Goal: Transaction & Acquisition: Download file/media

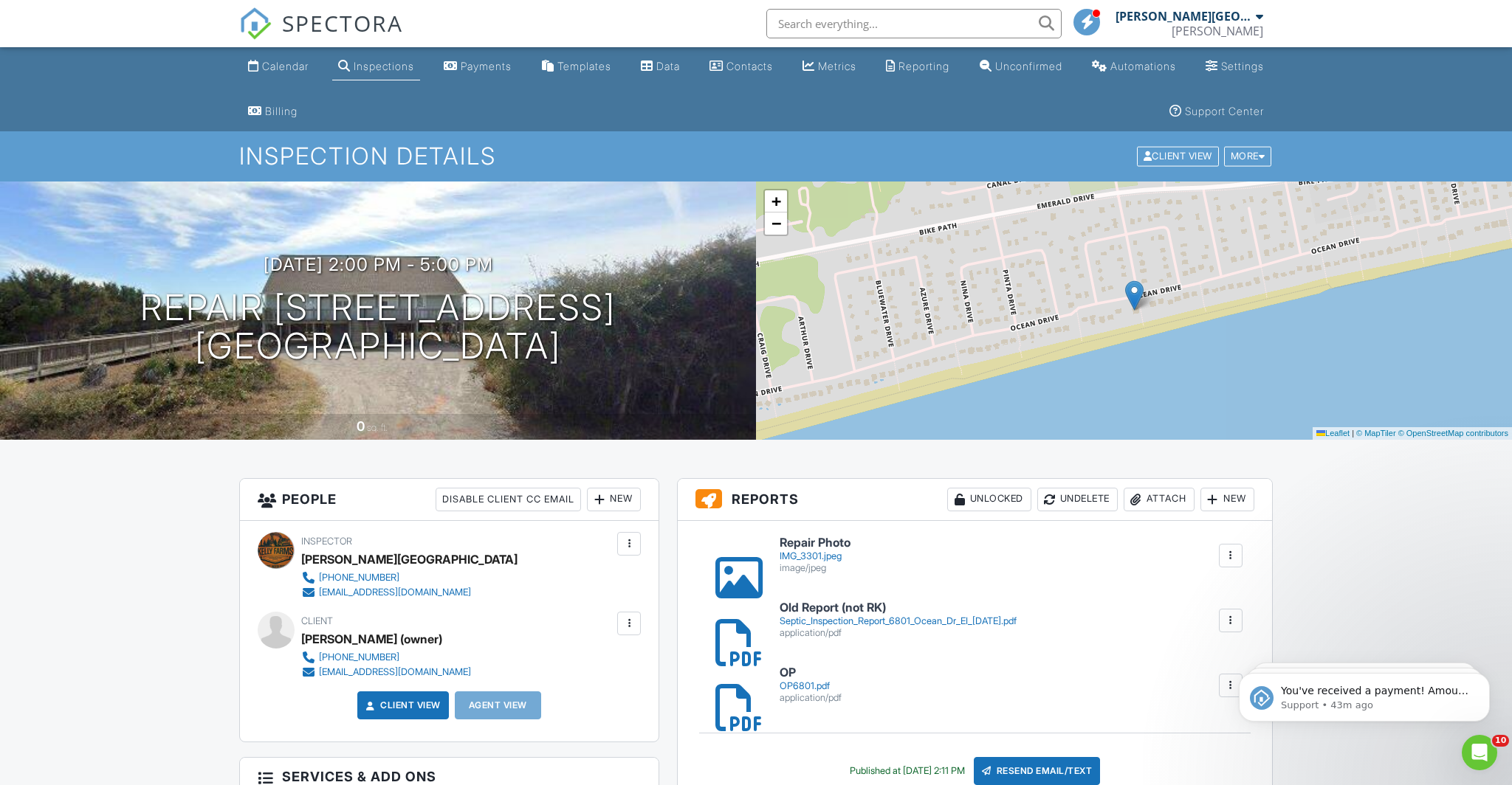
click at [1205, 29] on div "[PERSON_NAME]" at bounding box center [1217, 31] width 92 height 15
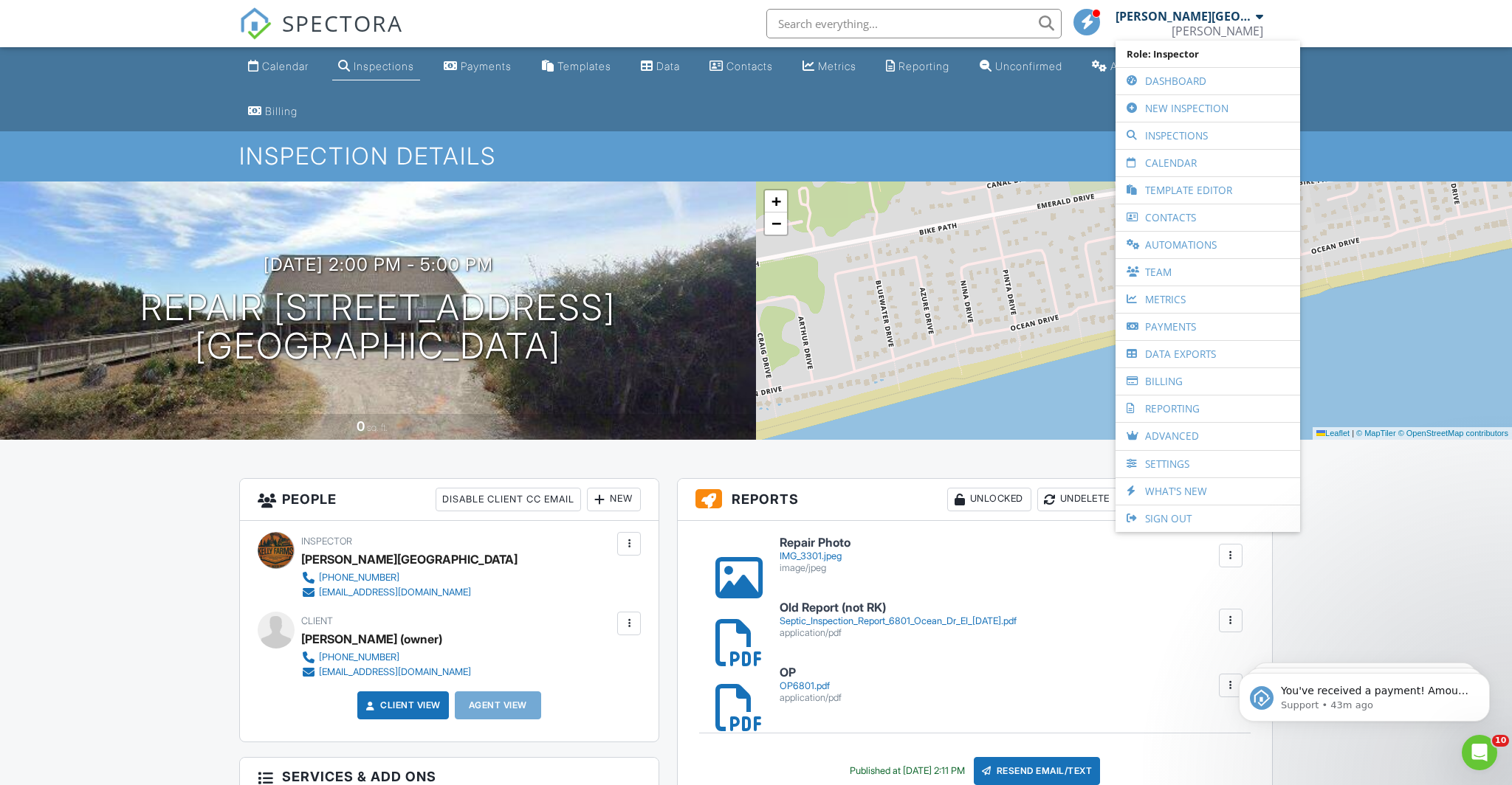
drag, startPoint x: 1226, startPoint y: 517, endPoint x: 1132, endPoint y: 408, distance: 143.9
click at [1226, 516] on link "Sign Out" at bounding box center [1207, 519] width 170 height 27
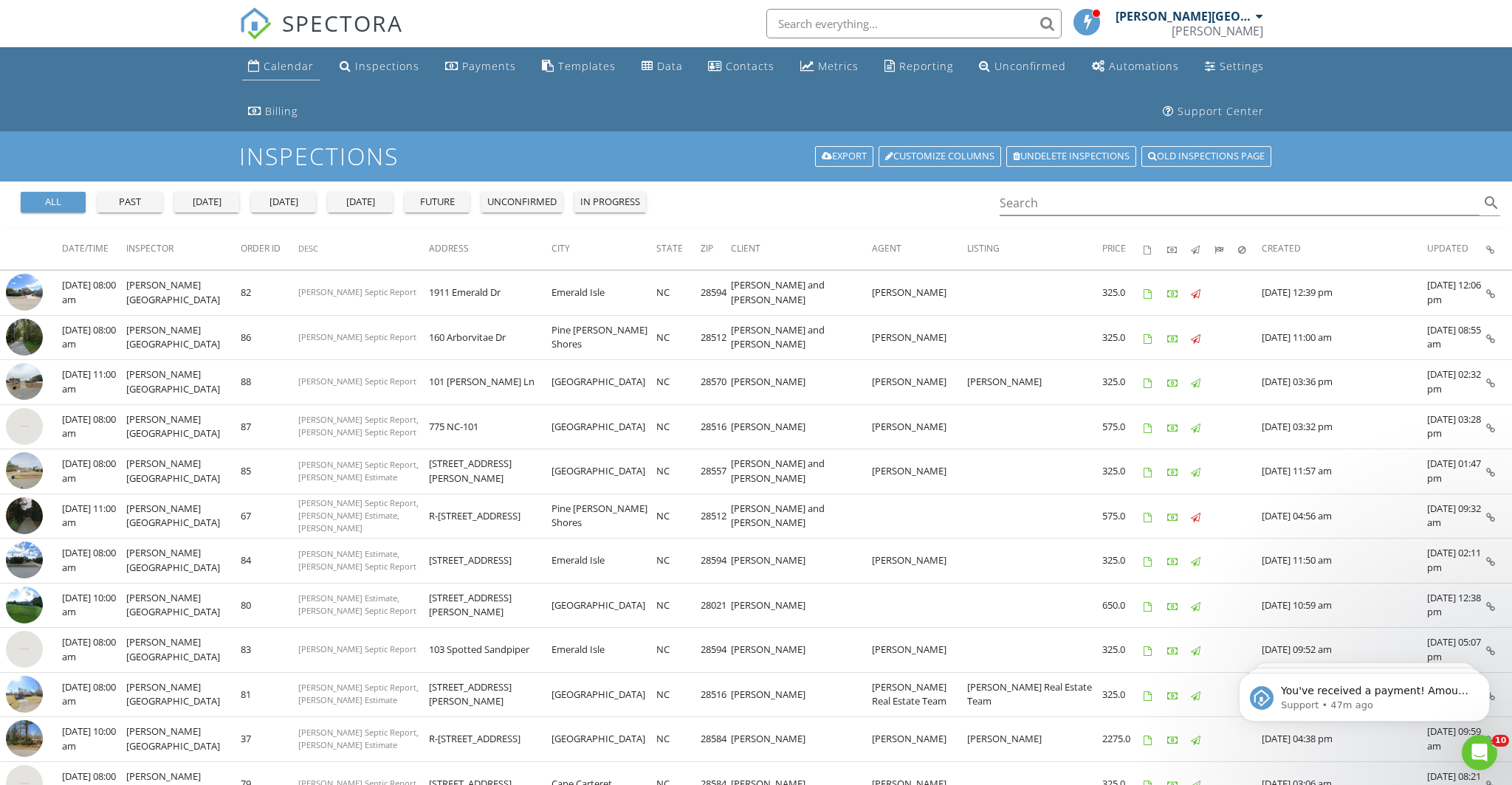
click at [281, 70] on div "Calendar" at bounding box center [288, 66] width 50 height 14
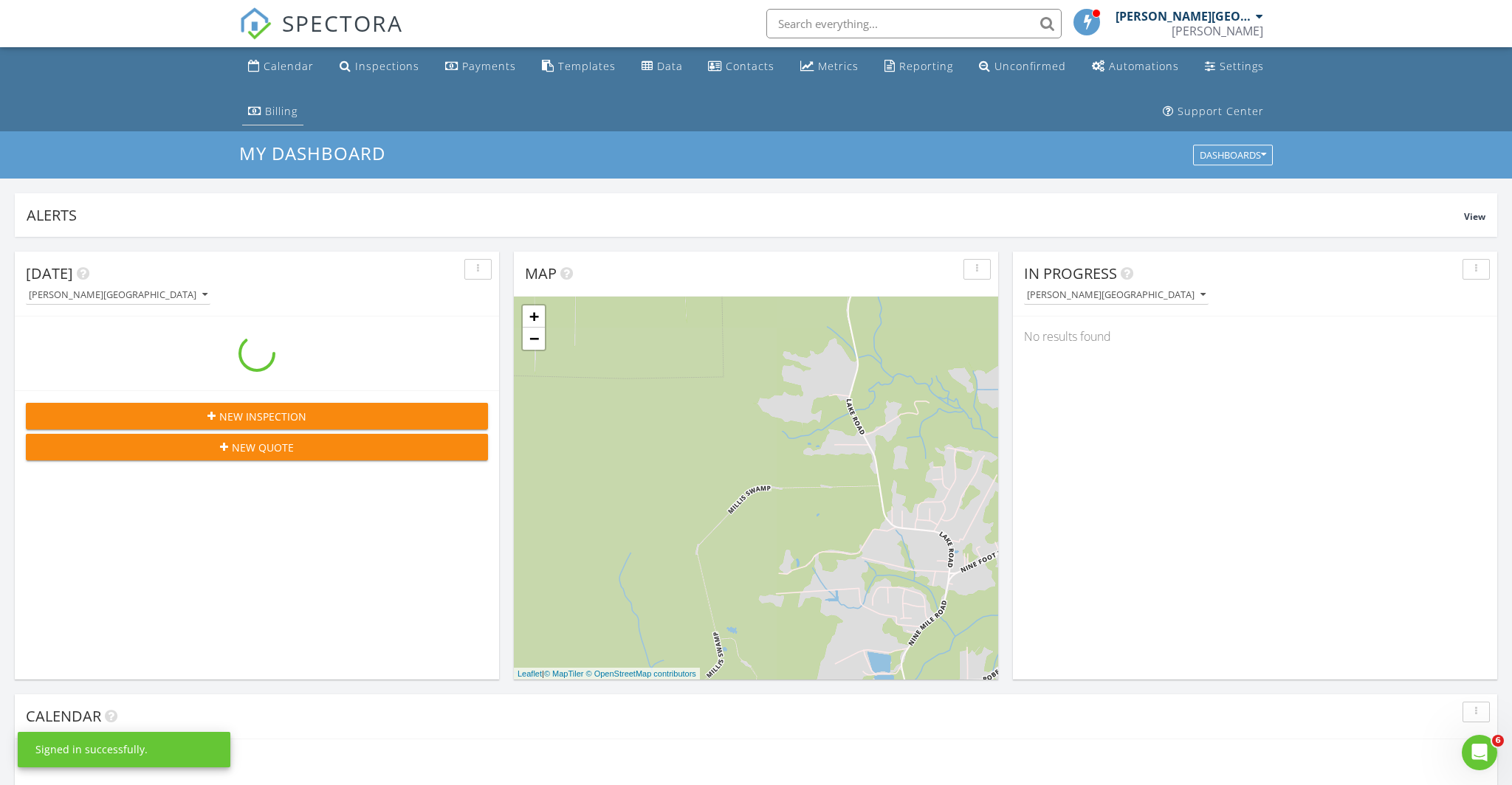
scroll to position [1344, 1513]
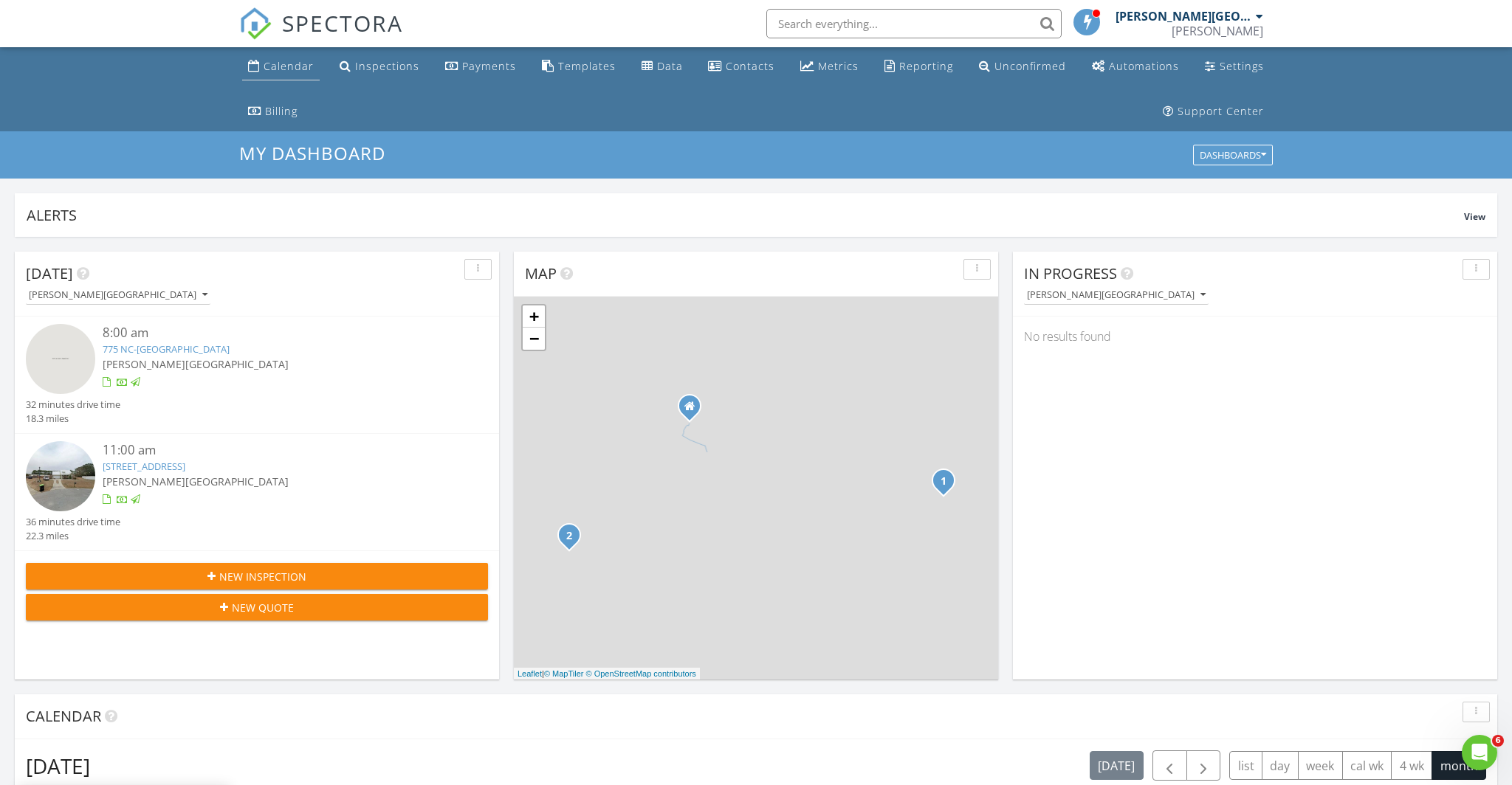
click at [278, 71] on div "Calendar" at bounding box center [288, 66] width 50 height 14
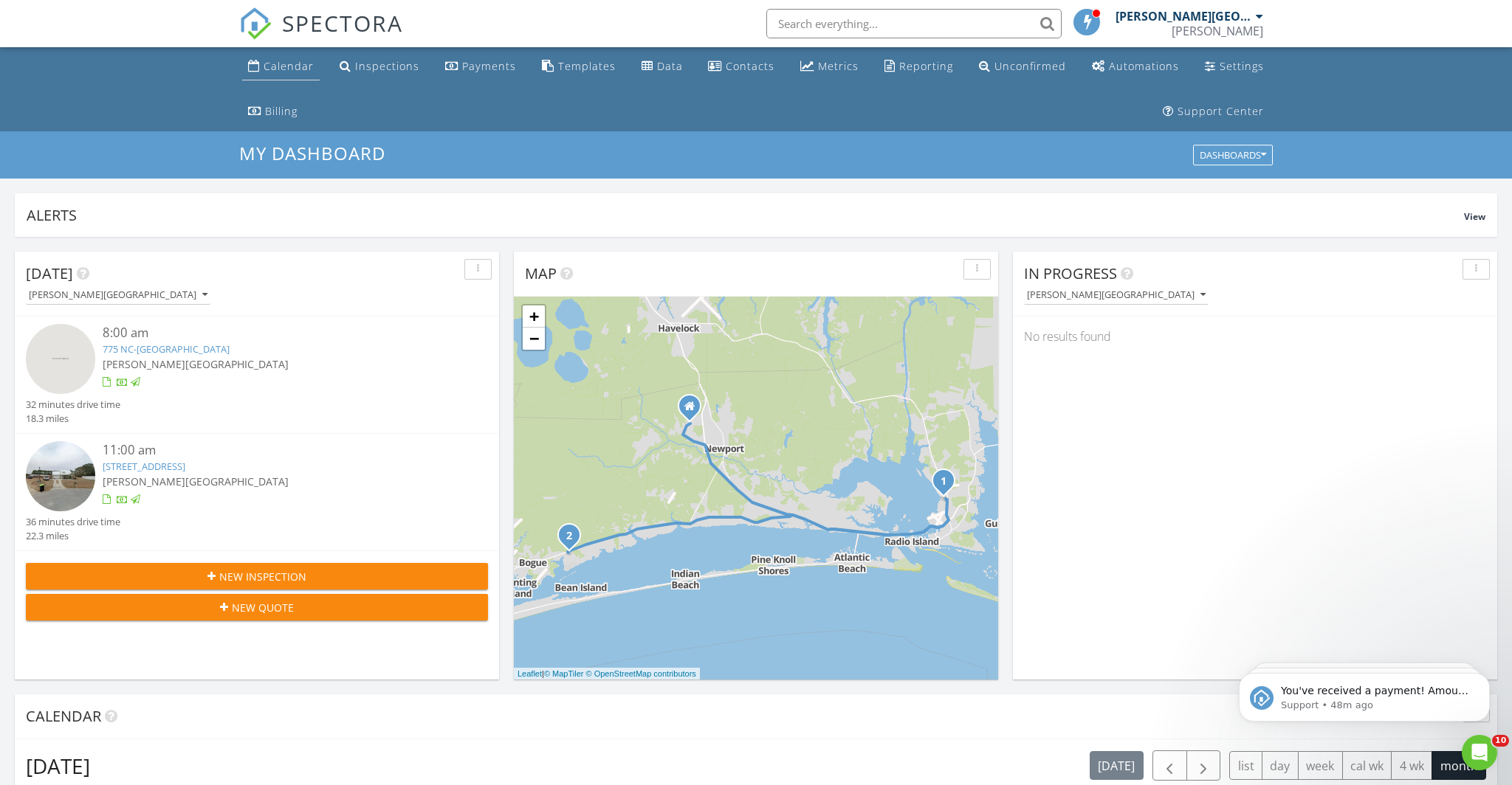
scroll to position [0, 0]
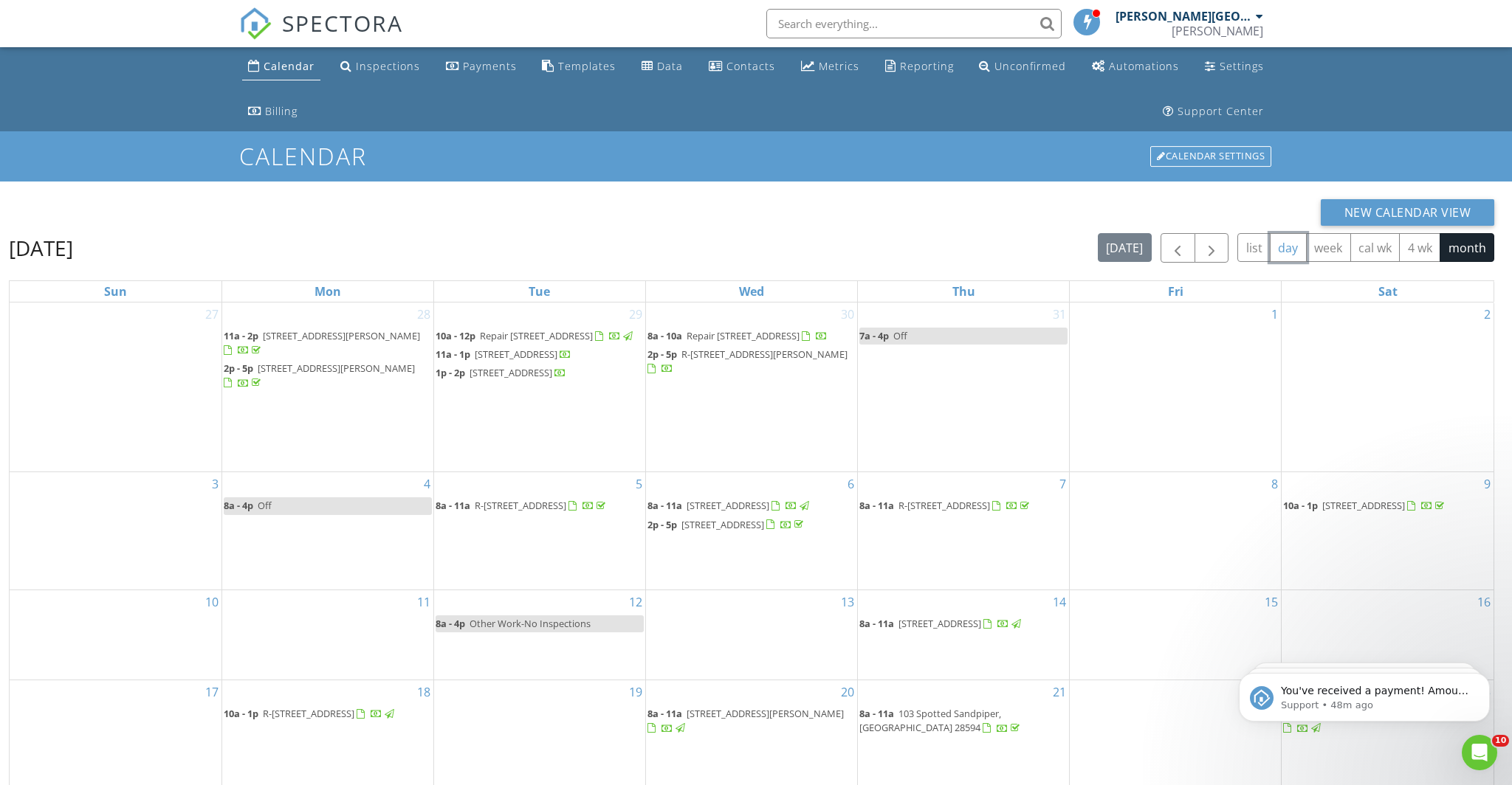
click at [1285, 252] on button "day" at bounding box center [1288, 248] width 37 height 29
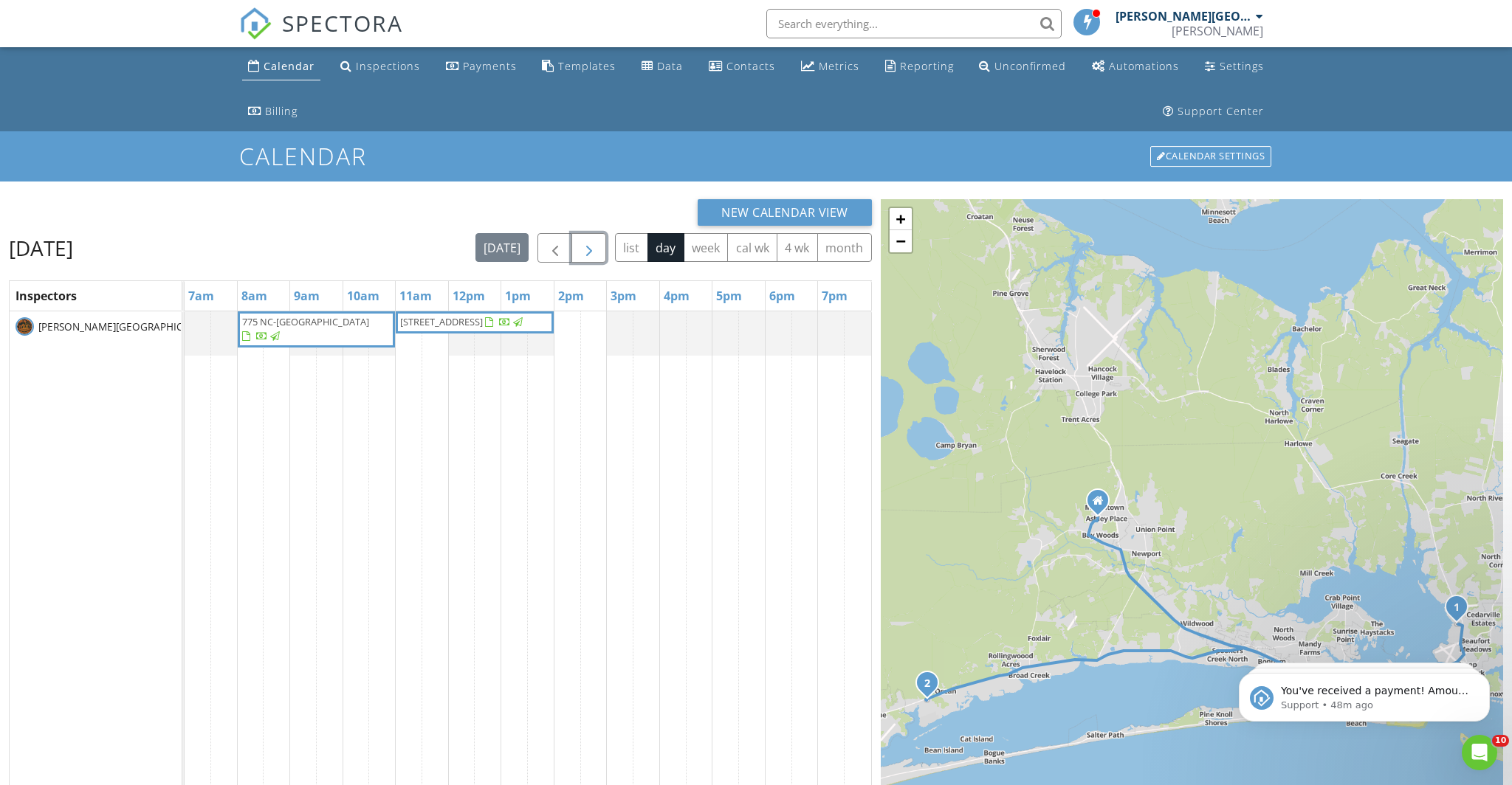
drag, startPoint x: 589, startPoint y: 254, endPoint x: 545, endPoint y: 268, distance: 46.2
click at [589, 254] on span "button" at bounding box center [589, 248] width 18 height 18
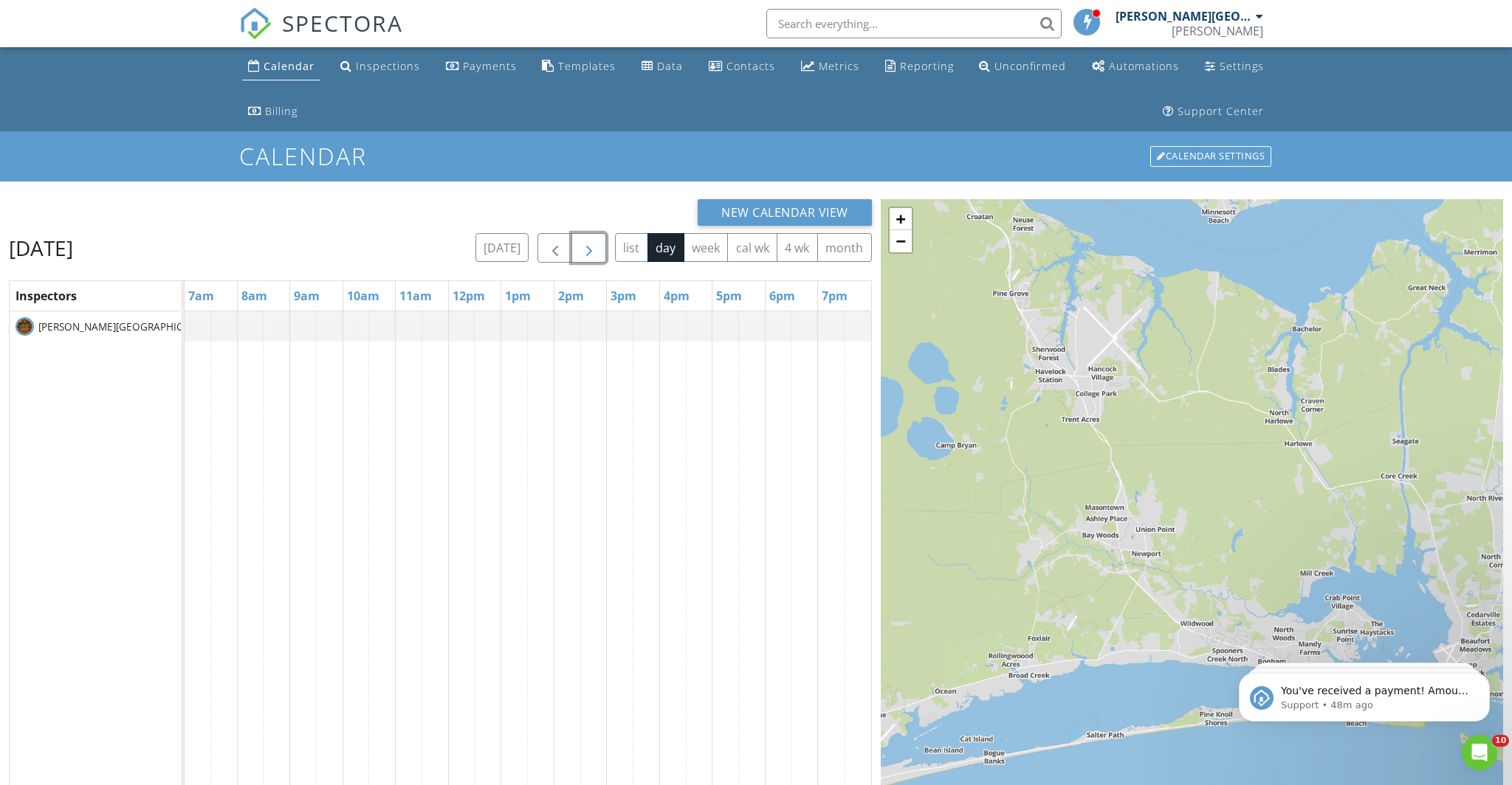
click at [184, 325] on div at bounding box center [184, 326] width 0 height 31
click at [262, 267] on link "Inspection" at bounding box center [248, 263] width 76 height 24
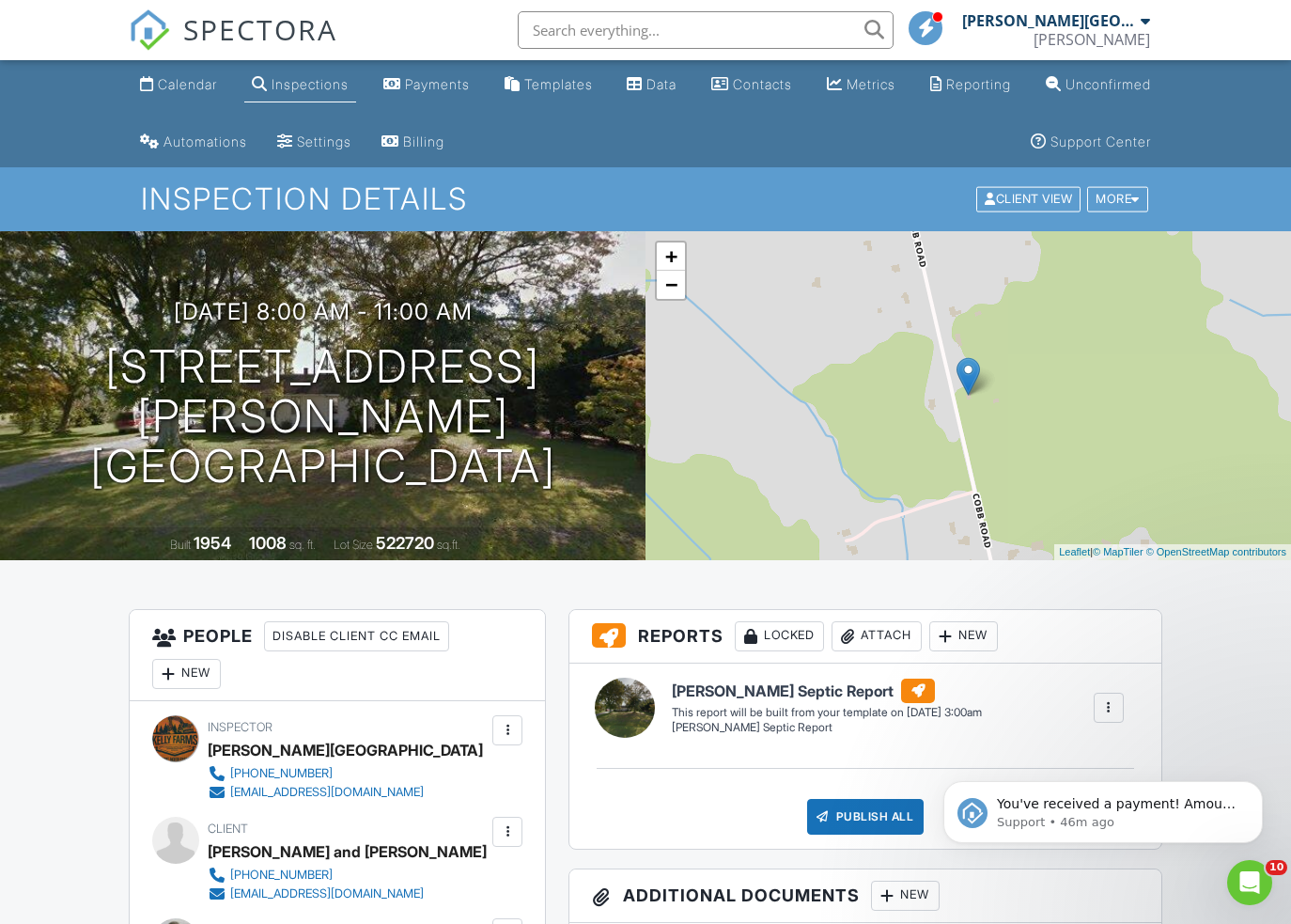
click at [826, 35] on input "text" at bounding box center [705, 30] width 376 height 38
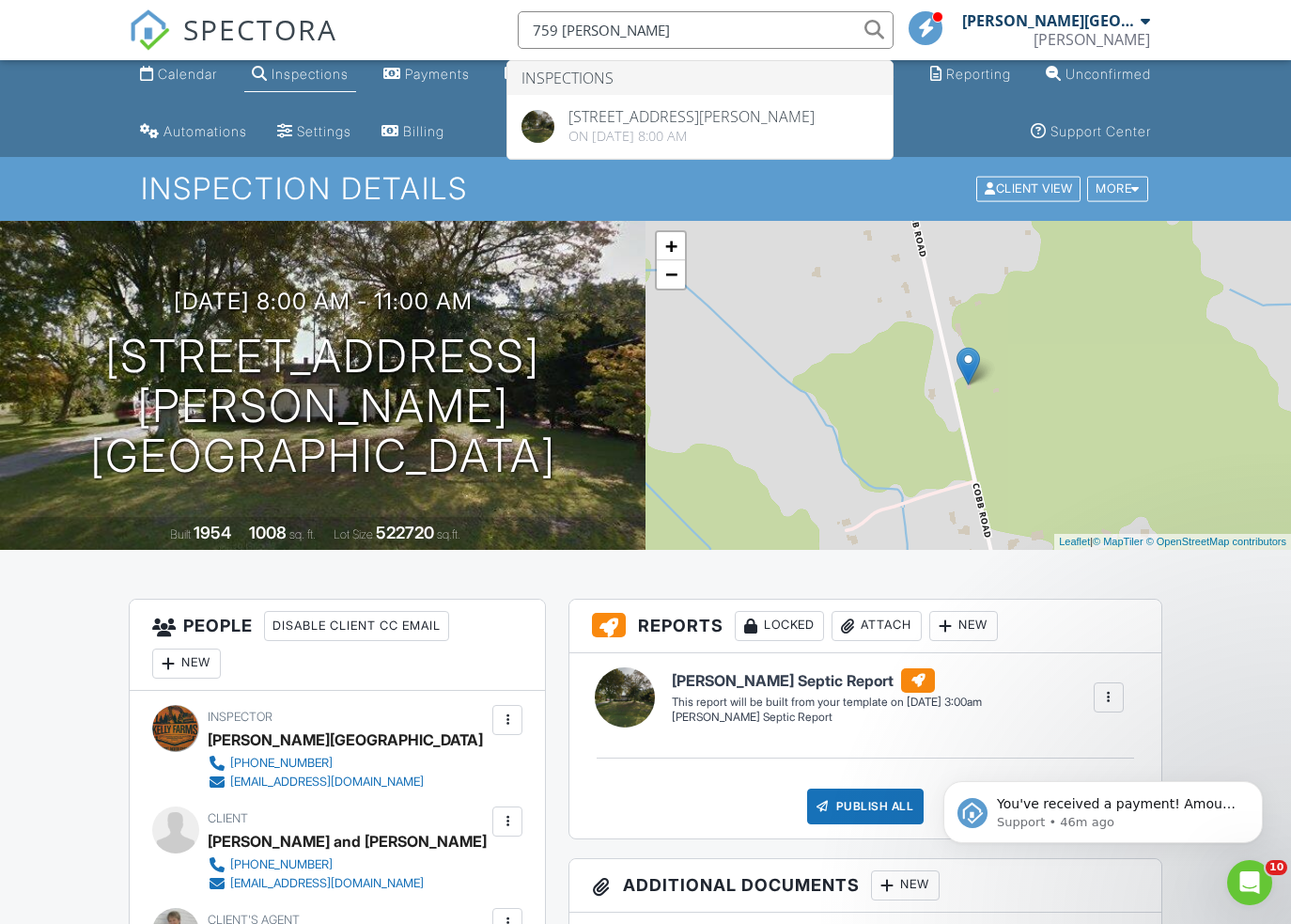
scroll to position [4, 0]
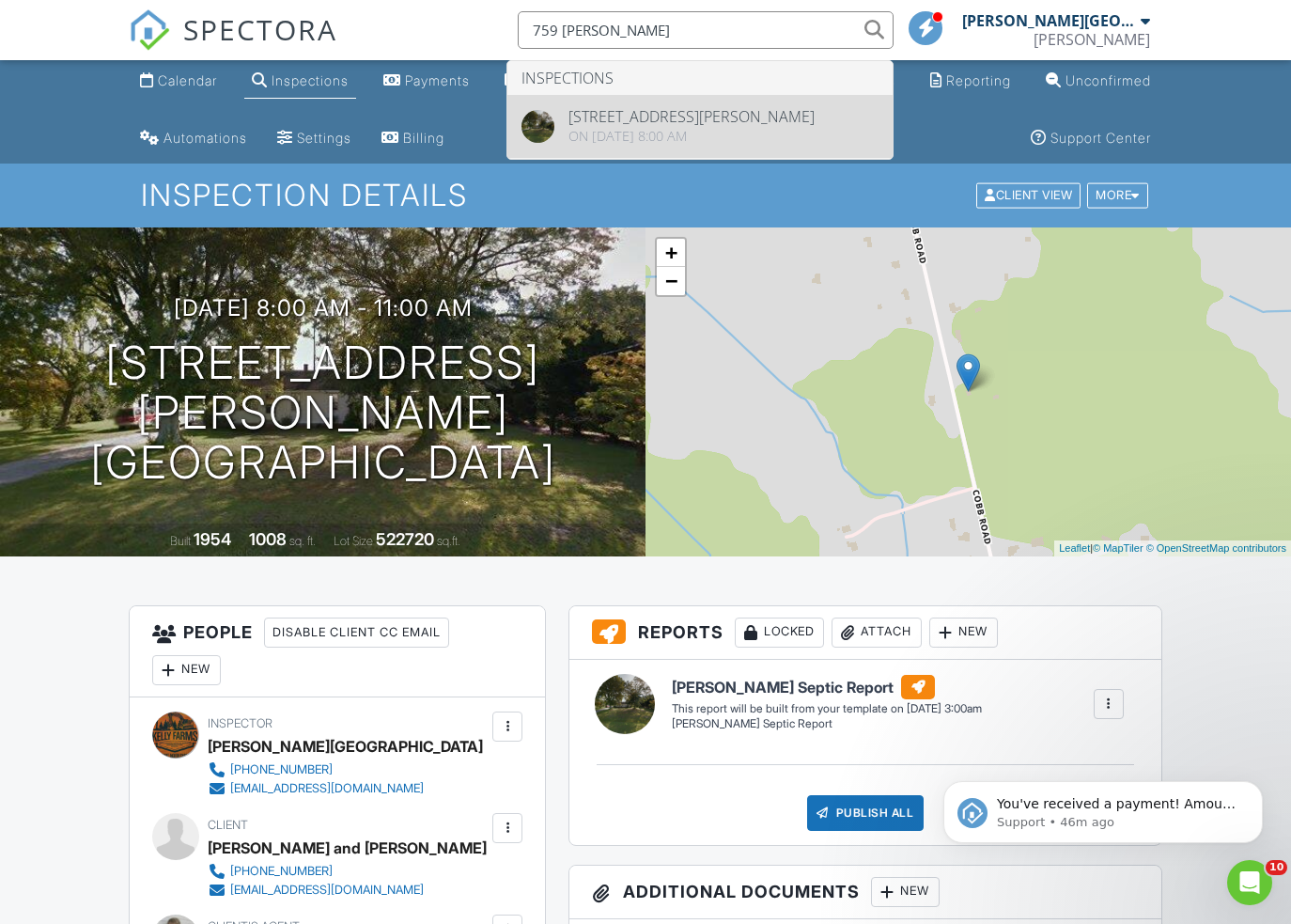
type input "759 cobb"
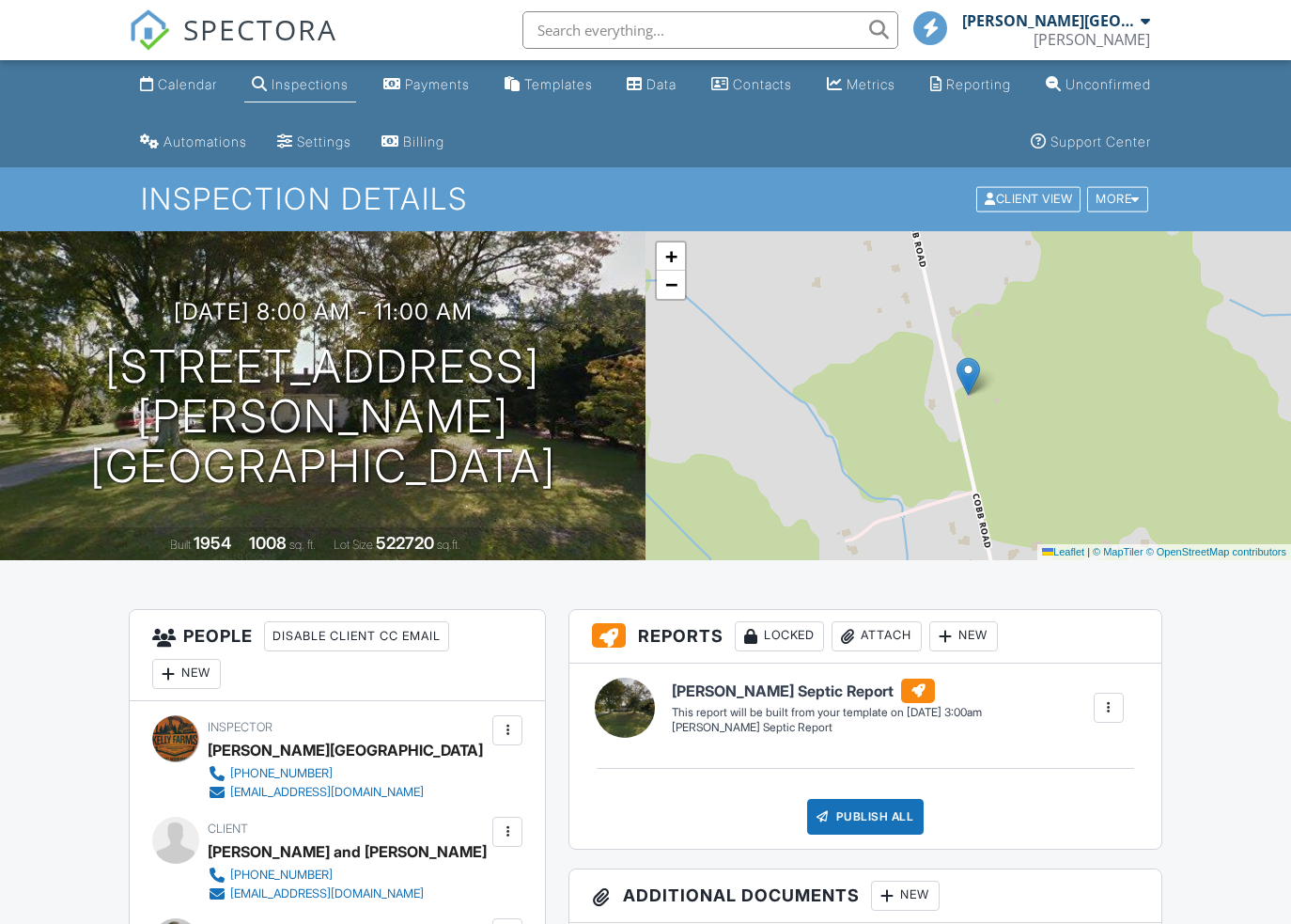
drag, startPoint x: 1125, startPoint y: 40, endPoint x: 1131, endPoint y: 186, distance: 146.1
click at [1125, 40] on div "[PERSON_NAME]" at bounding box center [1091, 39] width 117 height 19
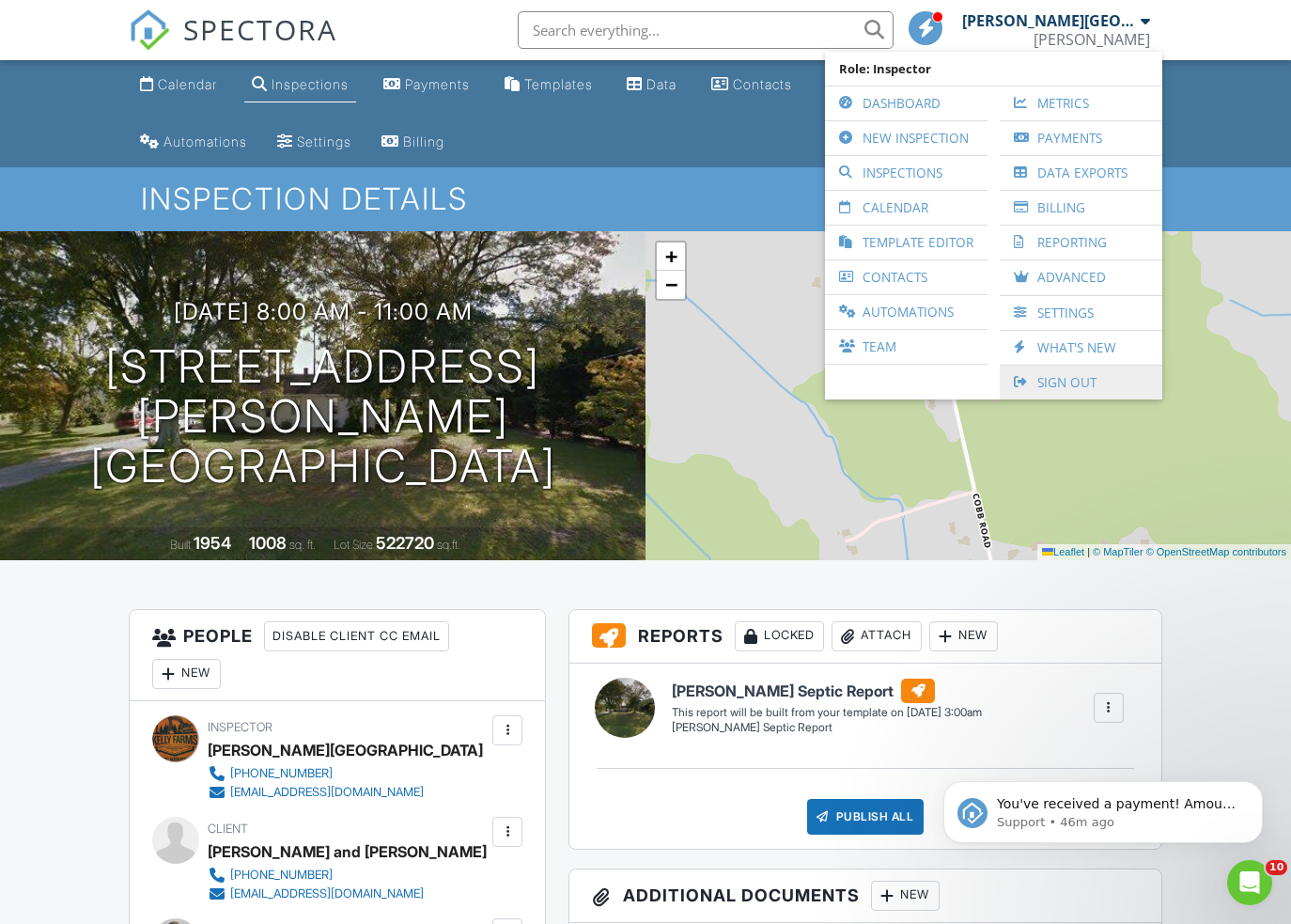
click at [1089, 389] on link "Sign Out" at bounding box center [1080, 382] width 144 height 34
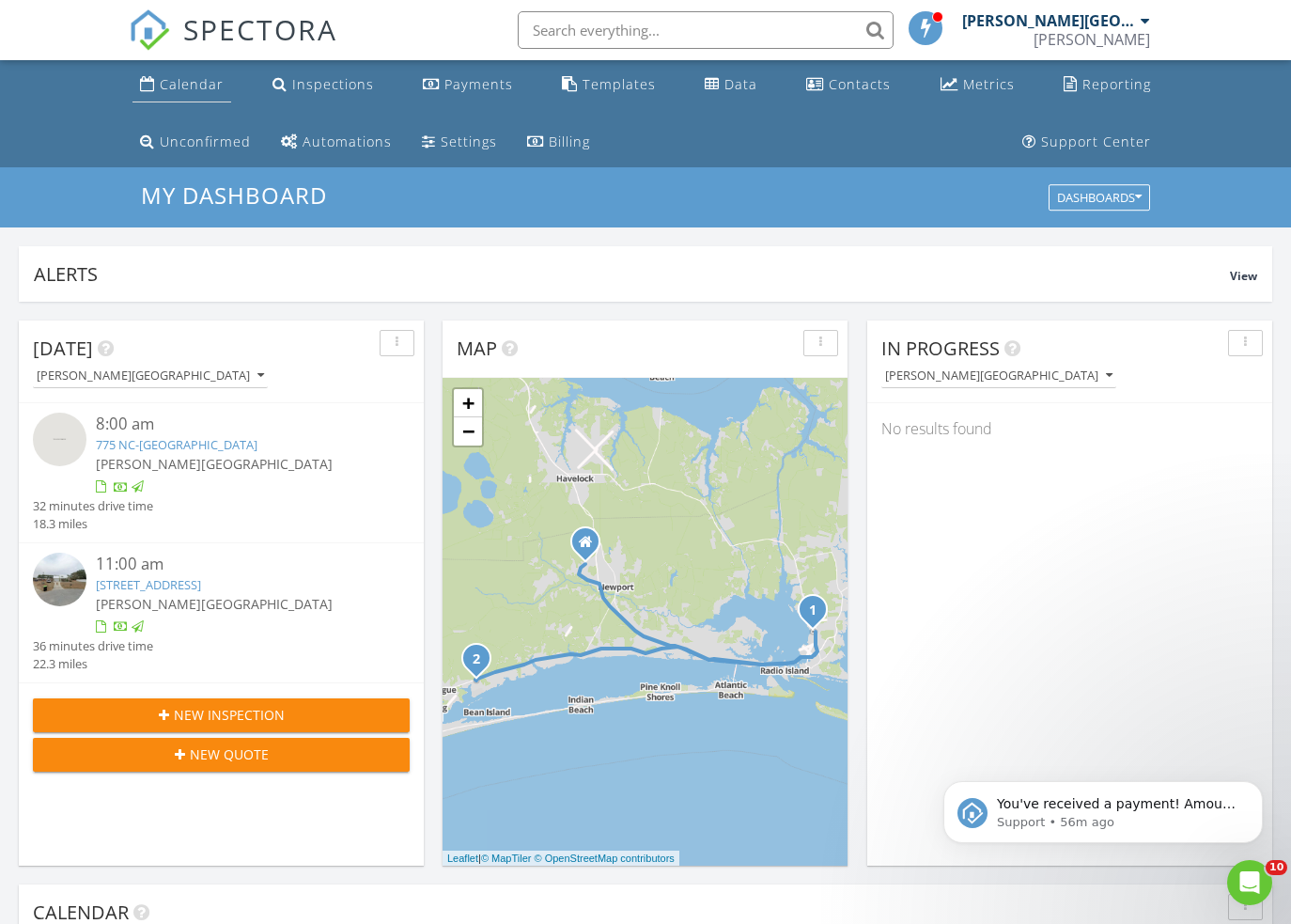
click at [175, 87] on div "Calendar" at bounding box center [192, 84] width 64 height 18
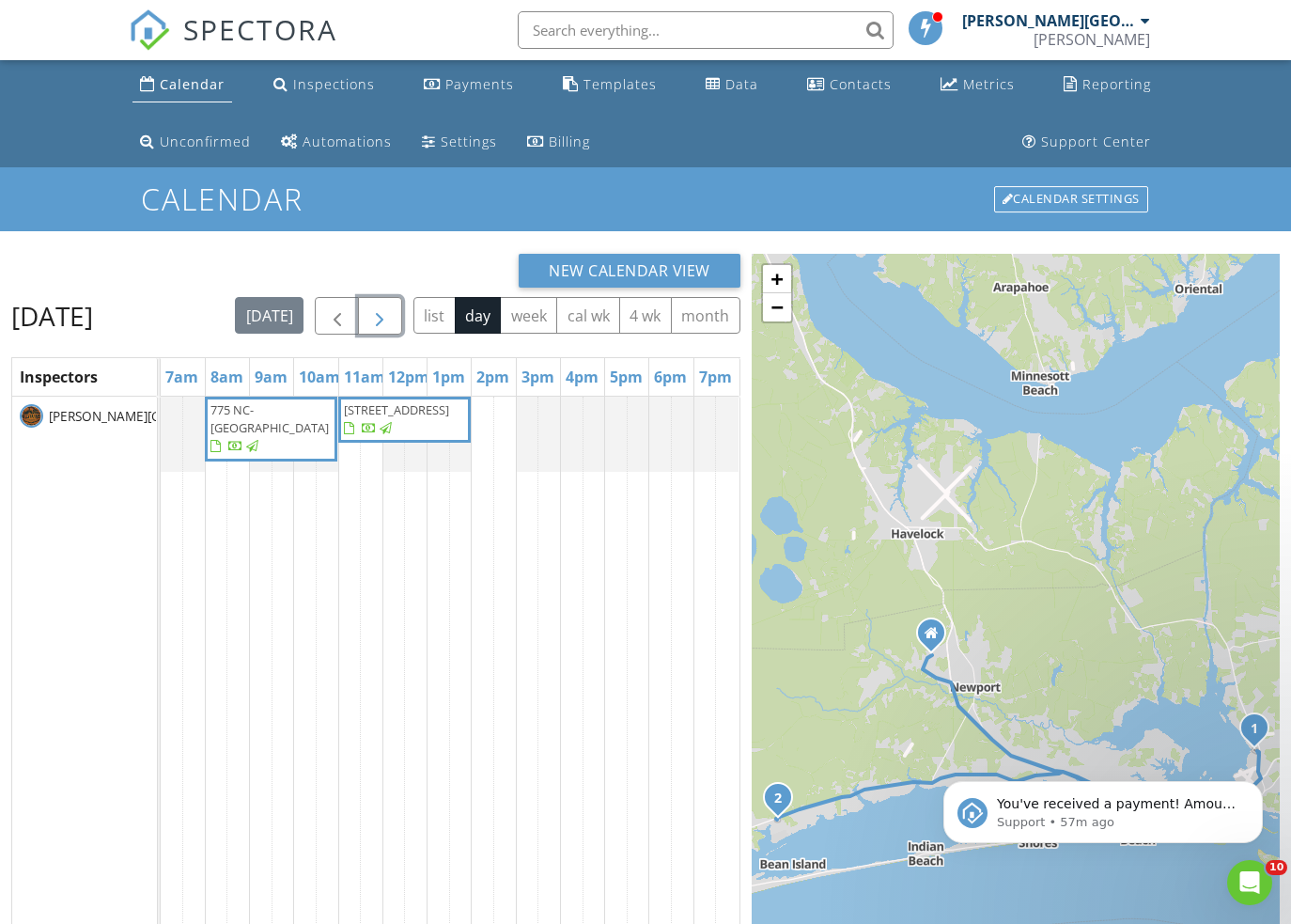
click at [391, 319] on span "button" at bounding box center [379, 316] width 23 height 23
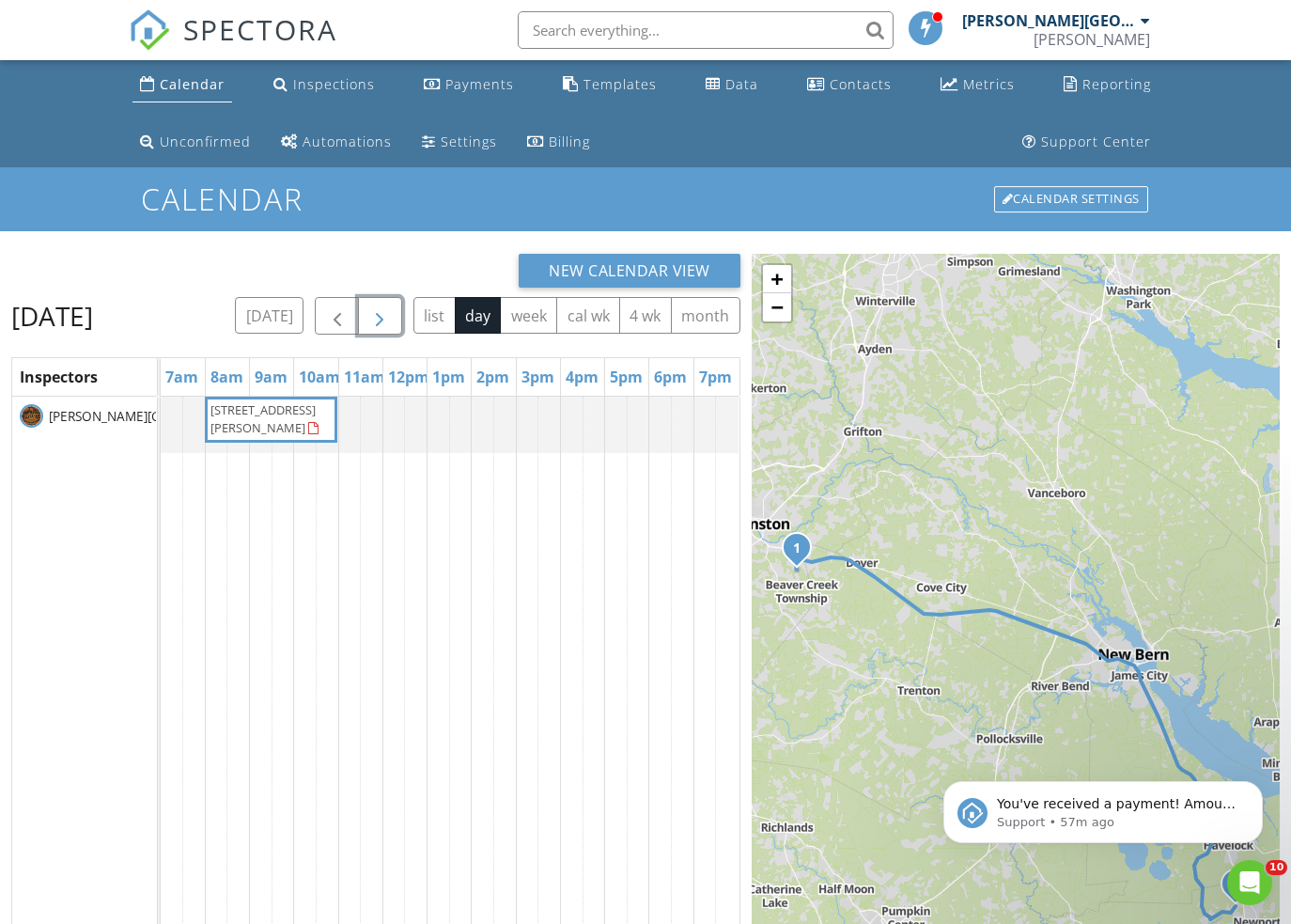
click at [391, 318] on span "button" at bounding box center [379, 316] width 23 height 23
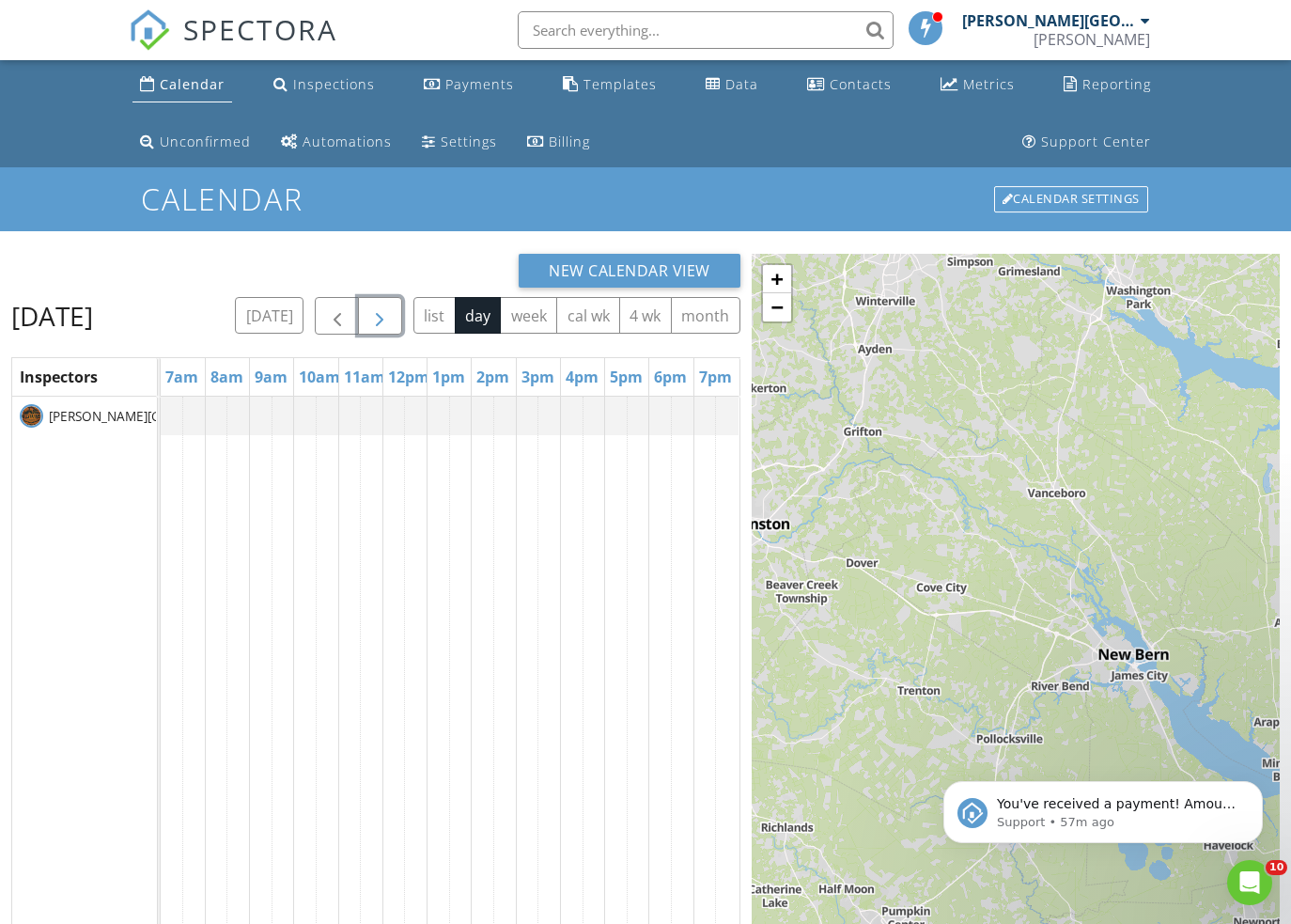
click at [402, 318] on button "button" at bounding box center [380, 316] width 44 height 39
click at [391, 318] on span "button" at bounding box center [379, 316] width 23 height 23
click at [391, 322] on span "button" at bounding box center [379, 316] width 23 height 23
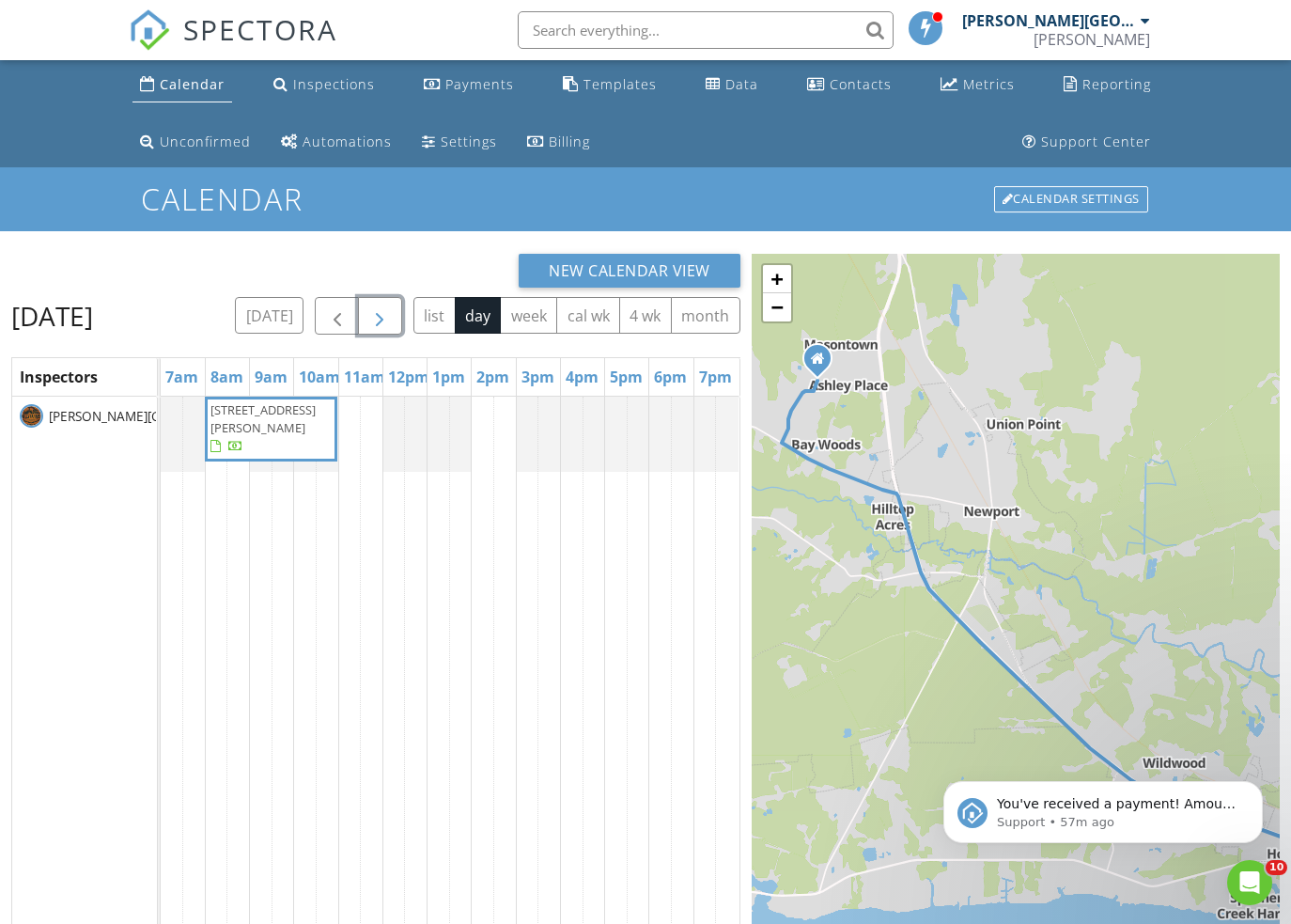
click at [391, 315] on span "button" at bounding box center [379, 316] width 23 height 23
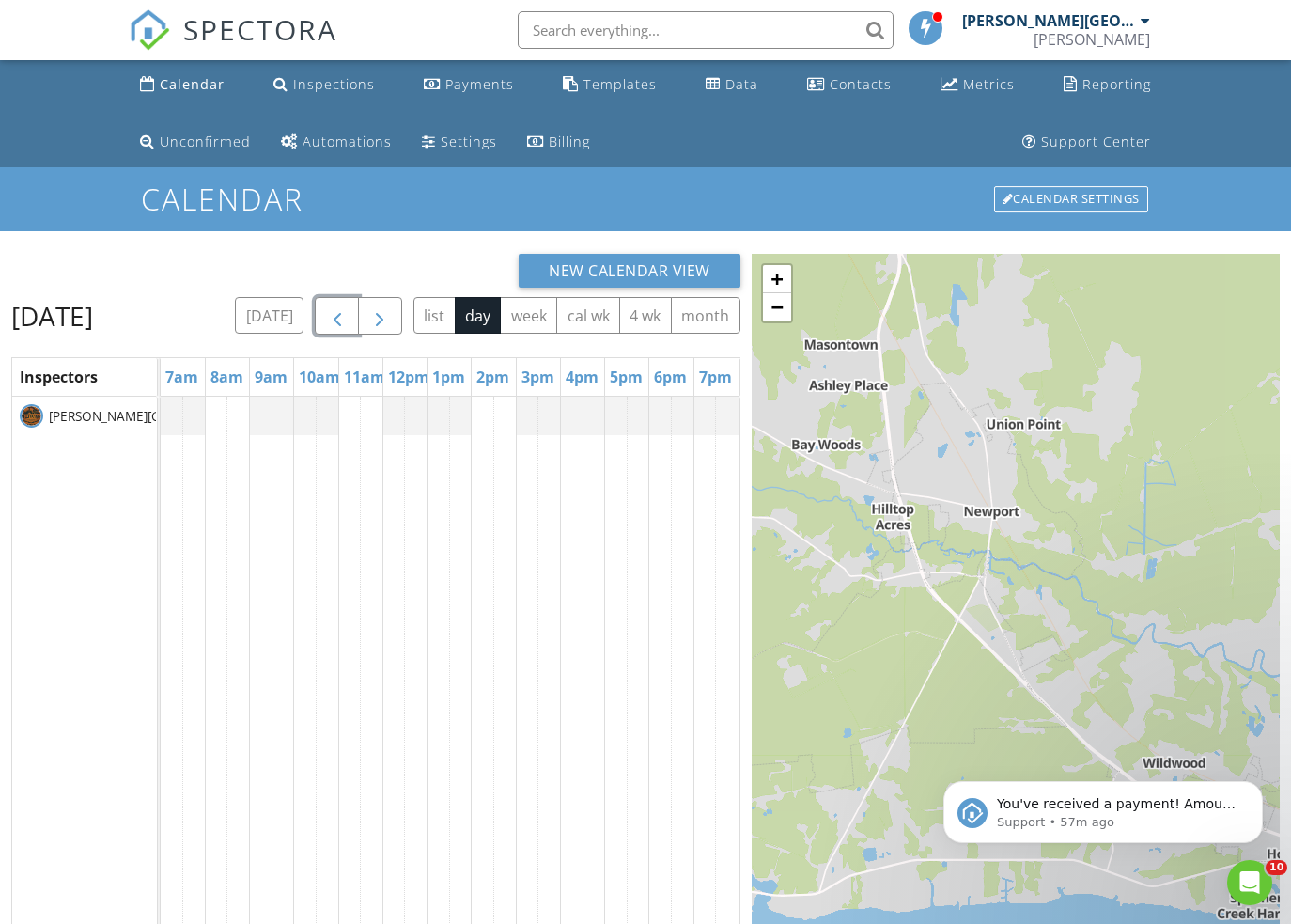
click at [348, 321] on span "button" at bounding box center [337, 316] width 23 height 23
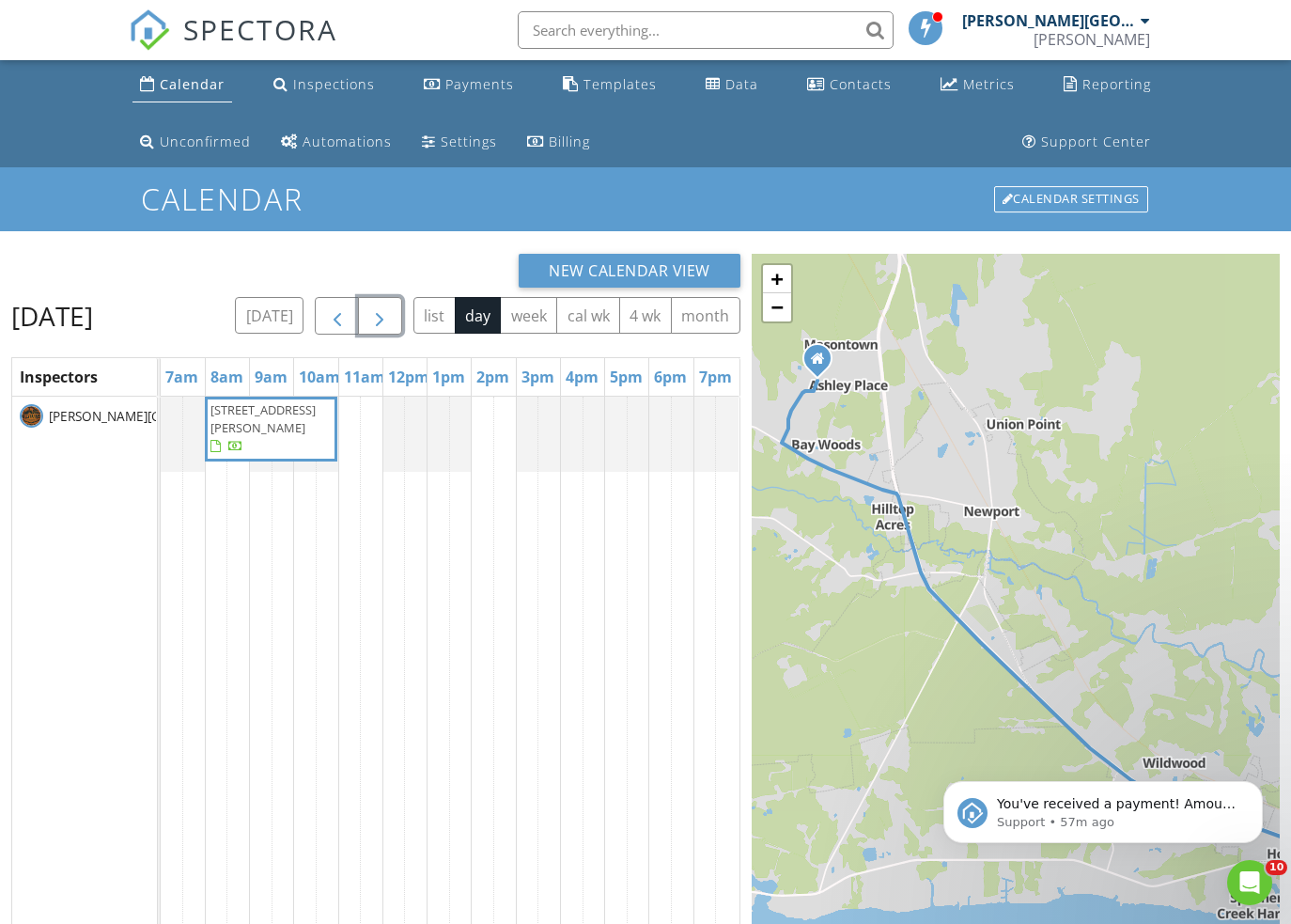
click at [391, 315] on span "button" at bounding box center [379, 316] width 23 height 23
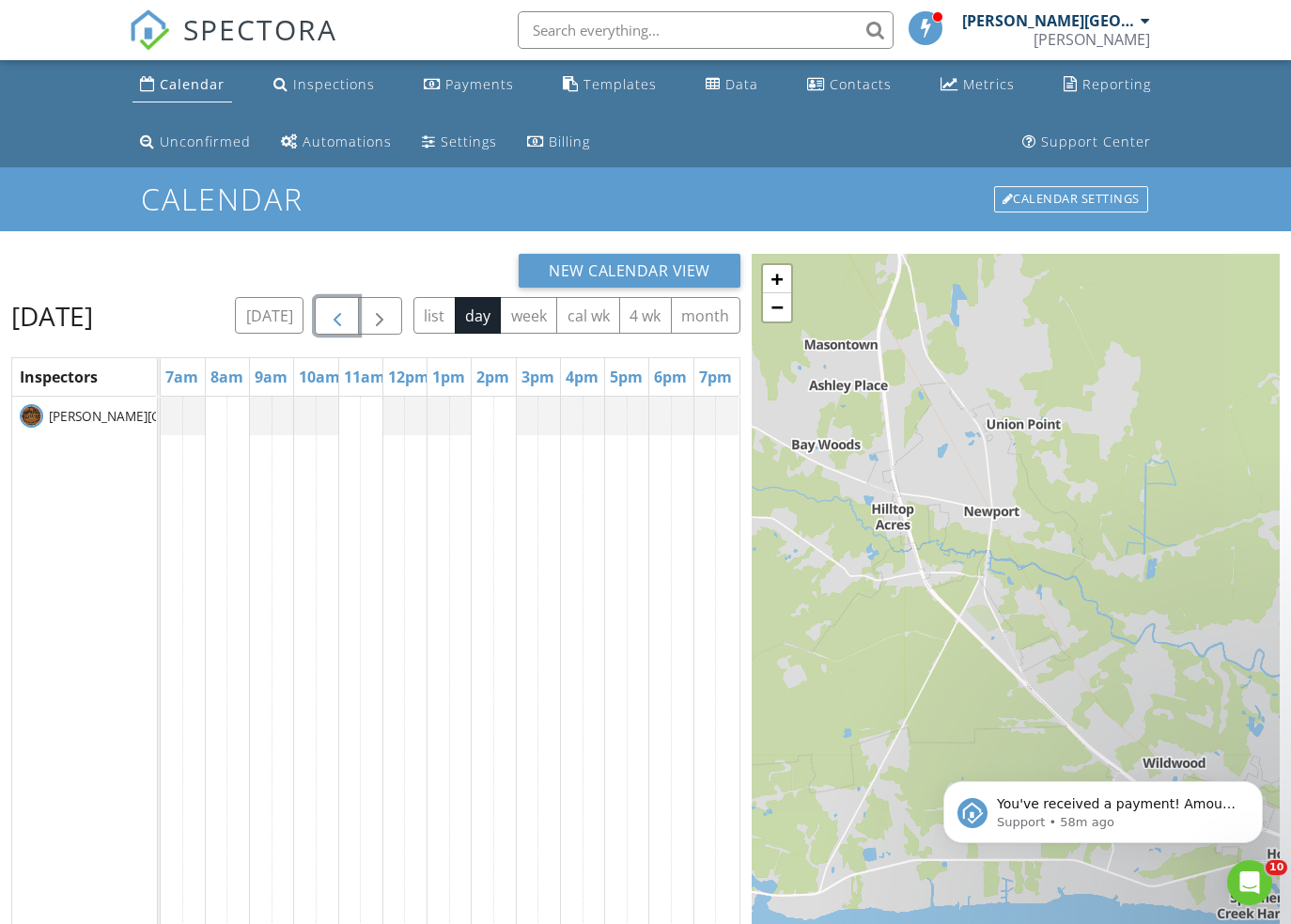
click at [348, 314] on span "button" at bounding box center [337, 316] width 23 height 23
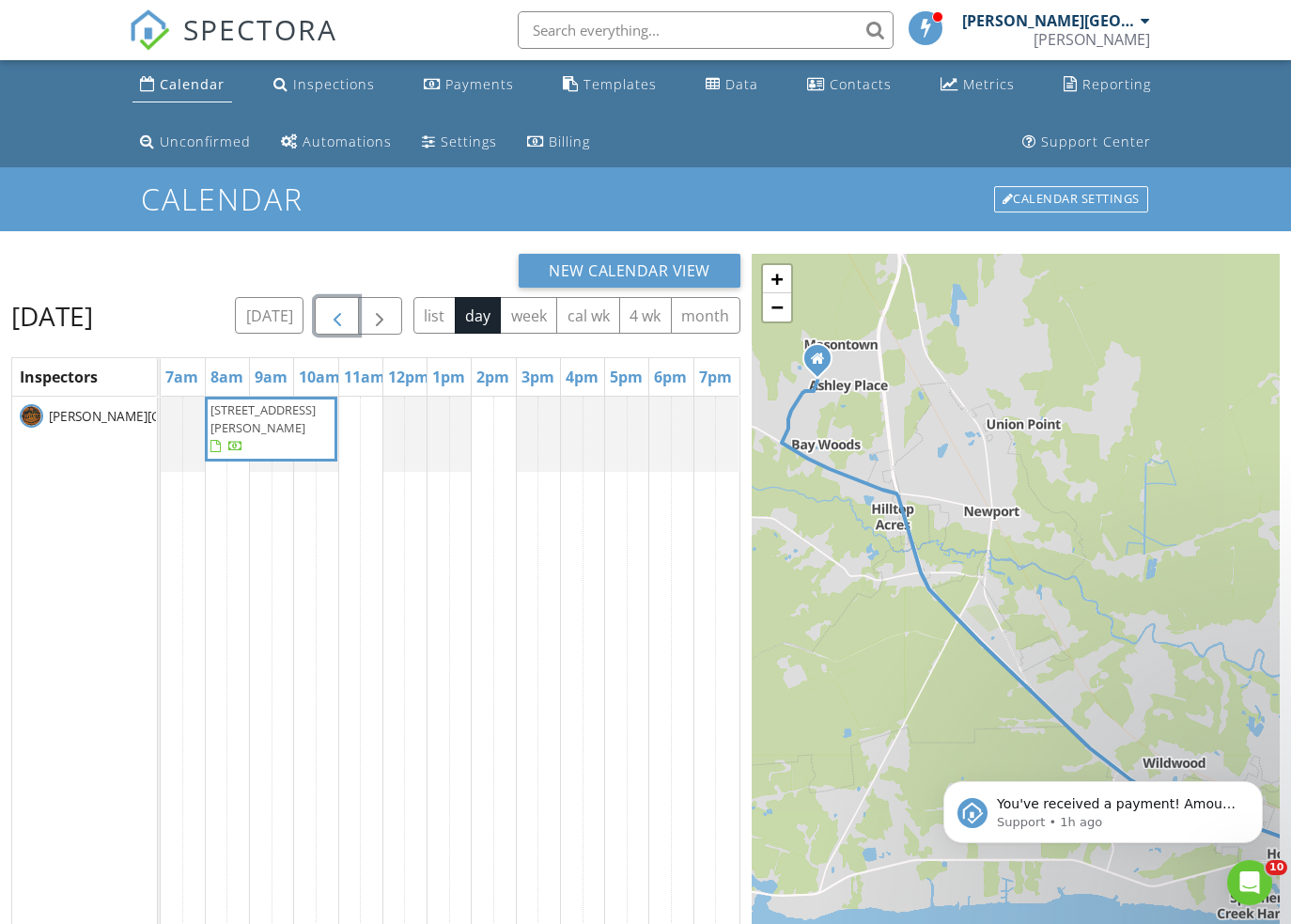
click at [340, 453] on div "[STREET_ADDRESS][PERSON_NAME]" at bounding box center [450, 807] width 579 height 823
click at [362, 379] on link "Inspection" at bounding box center [346, 375] width 97 height 30
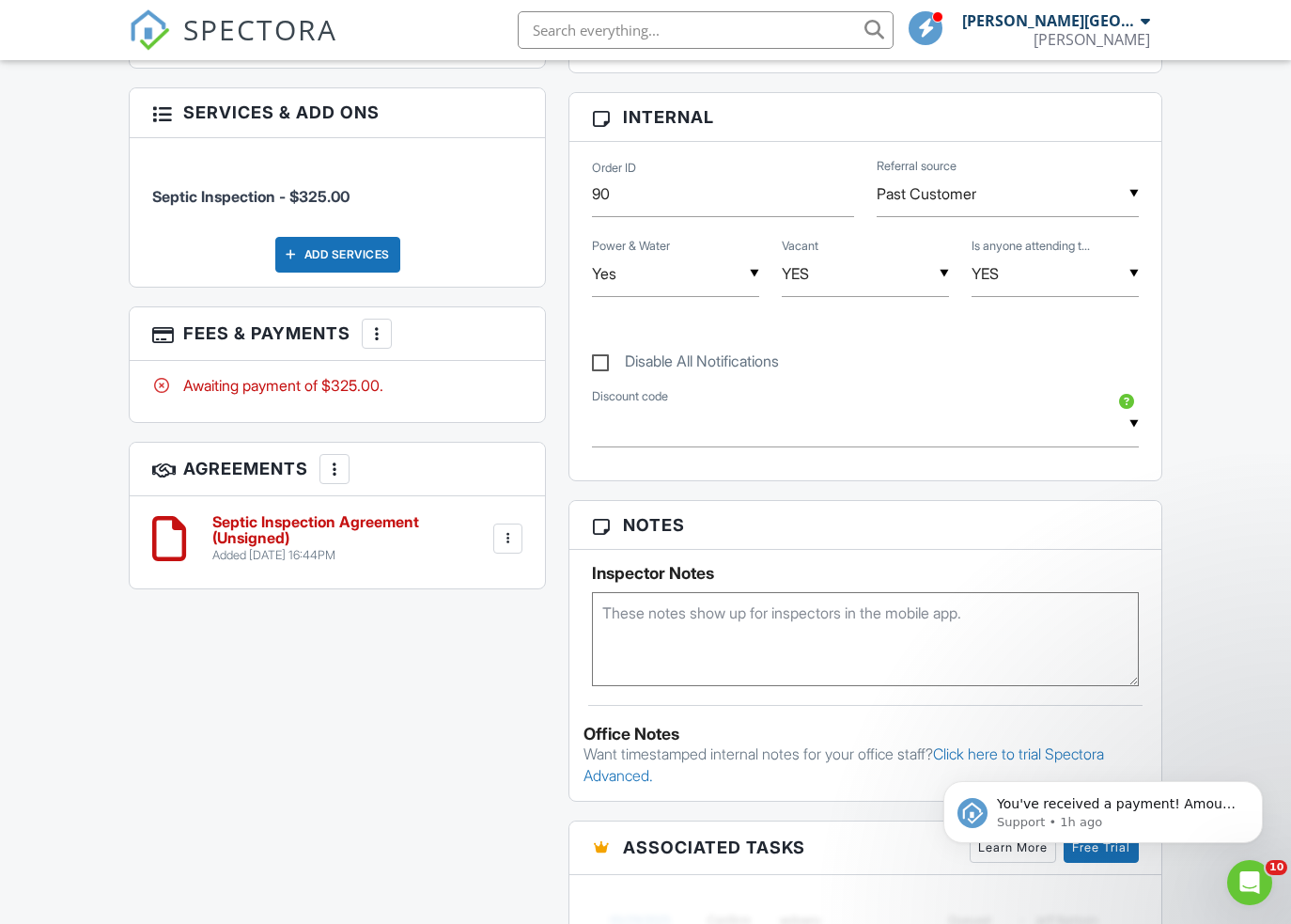
scroll to position [907, 0]
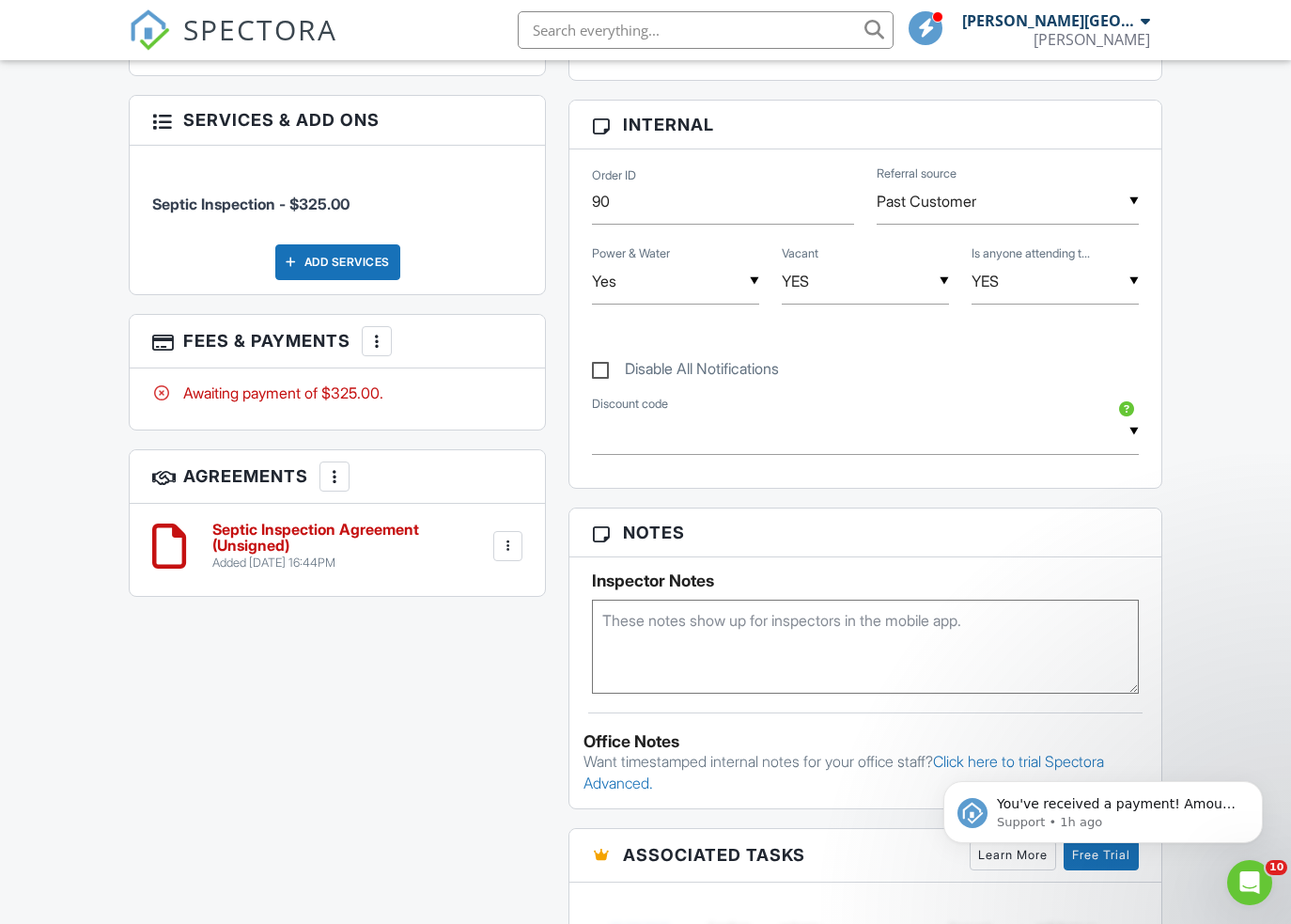
click at [736, 660] on textarea at bounding box center [864, 647] width 546 height 94
click at [713, 621] on textarea "code right hand 1930enter" at bounding box center [864, 647] width 546 height 94
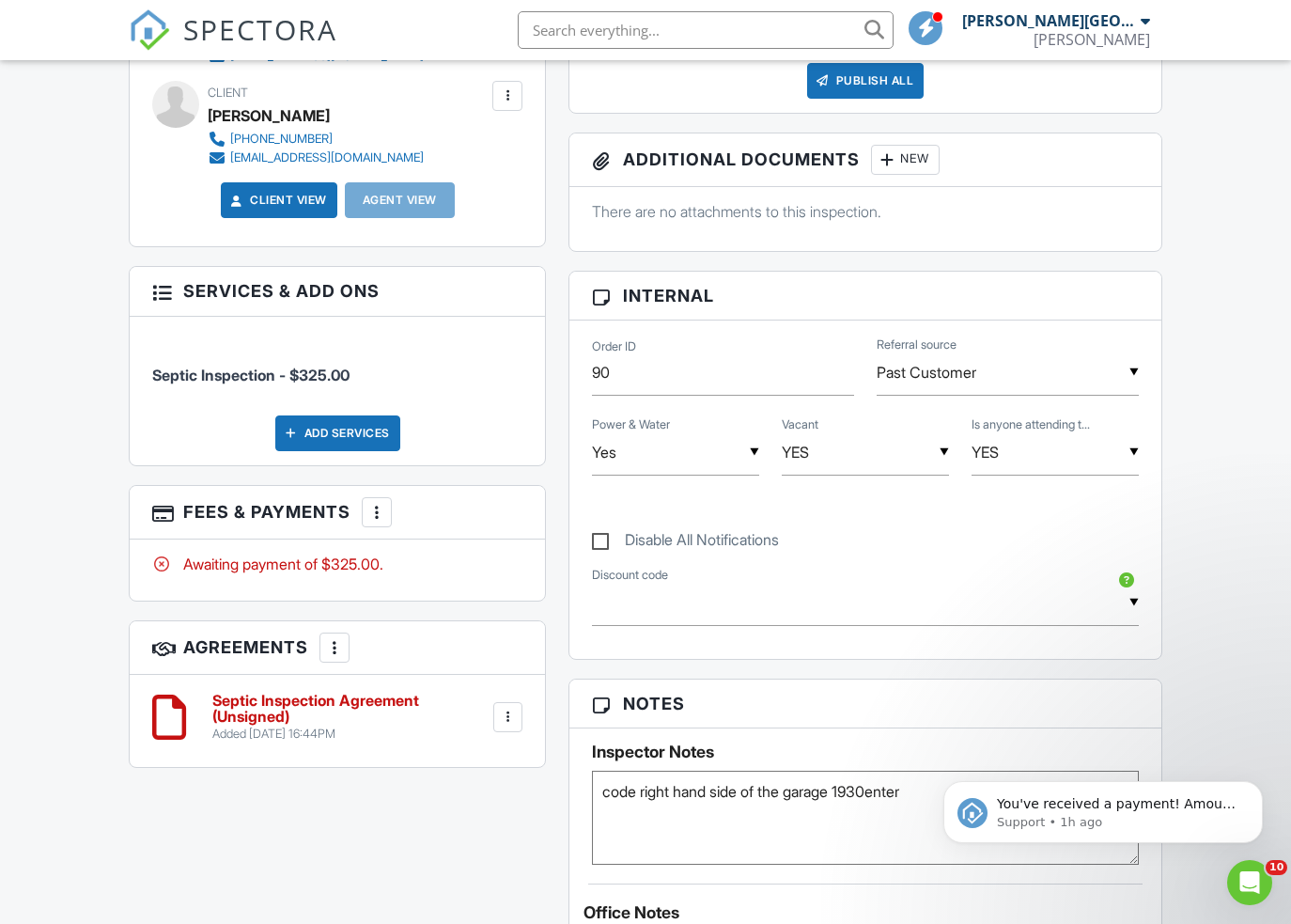
scroll to position [736, 0]
type textarea "code right hand side of the garage 1930enter"
click at [1009, 456] on div "▼ YES YES NO YES NO" at bounding box center [1056, 451] width 168 height 46
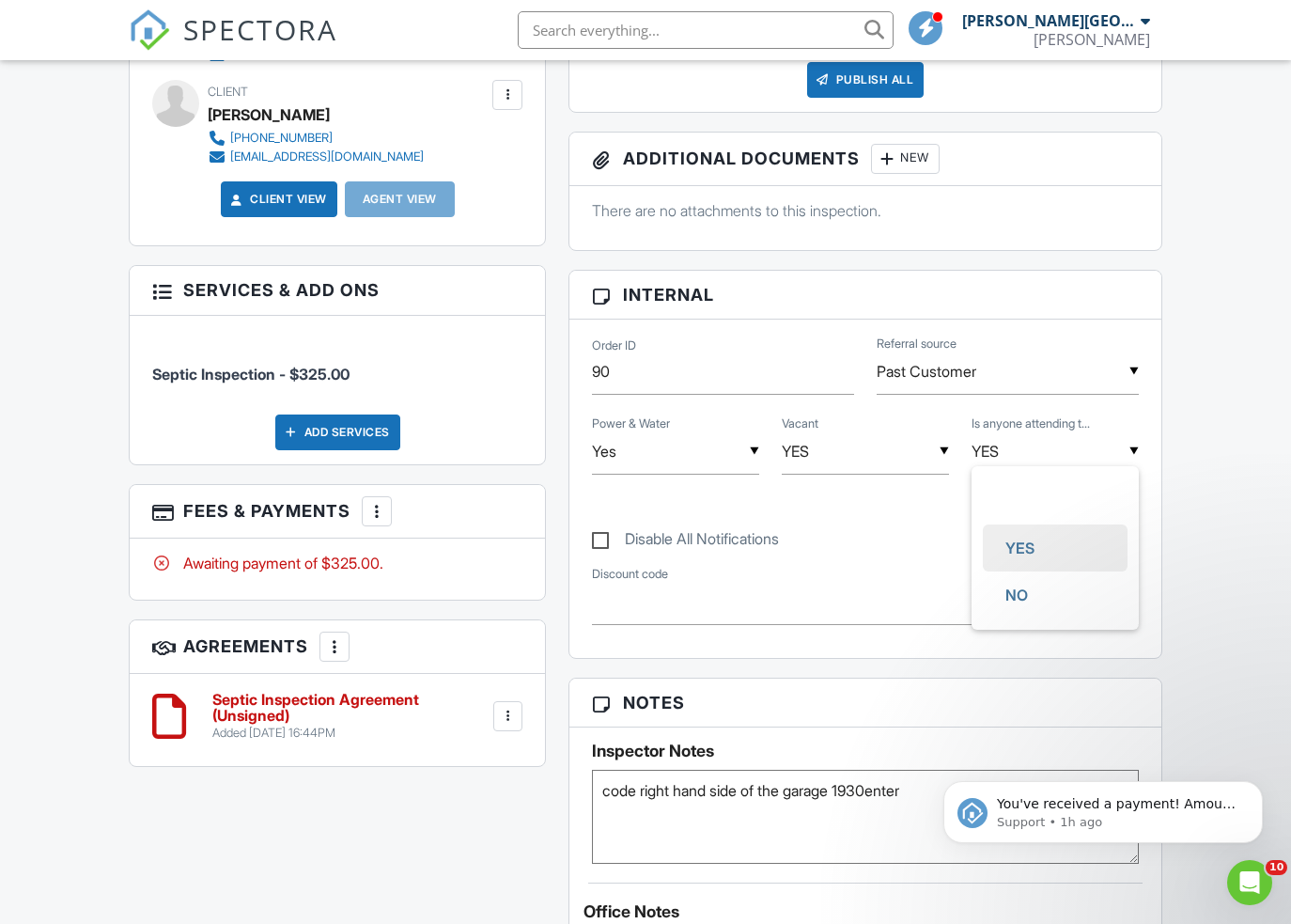
scroll to position [0, 0]
click at [1037, 588] on span "NO" at bounding box center [1017, 595] width 53 height 47
type input "NO"
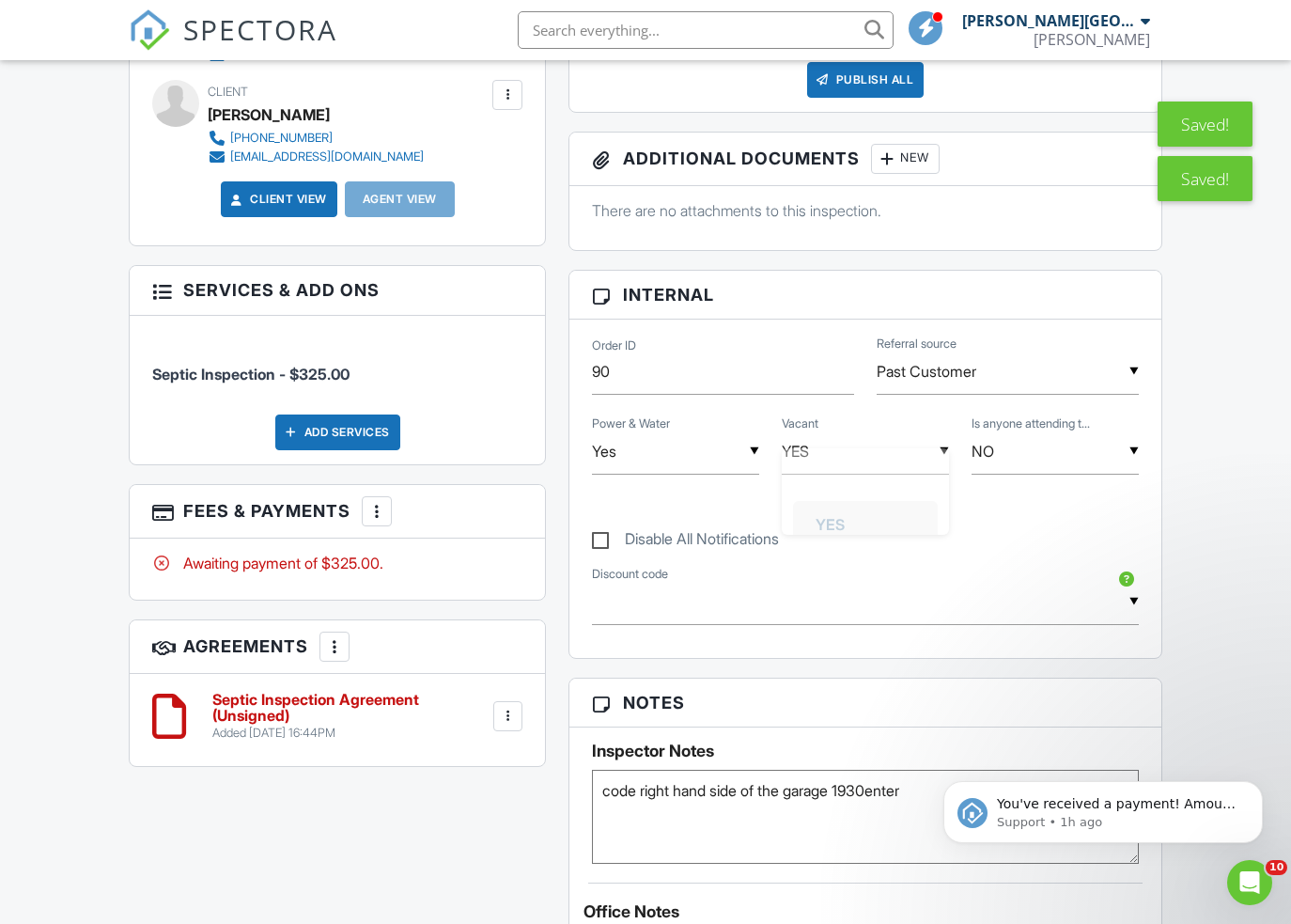
scroll to position [6, 0]
click at [832, 461] on div "▼ YES YES NO YES NO" at bounding box center [866, 451] width 168 height 46
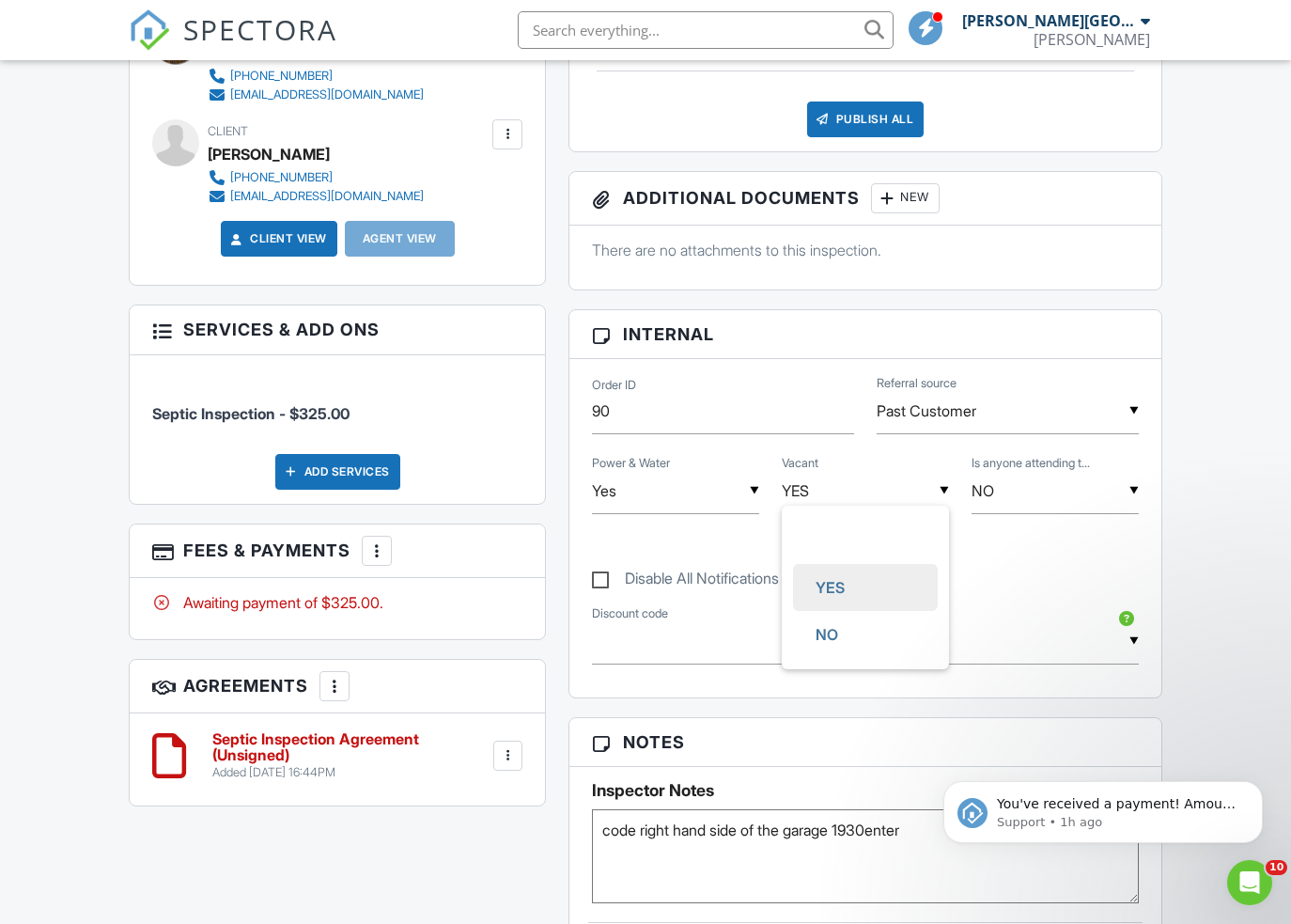
scroll to position [847, 0]
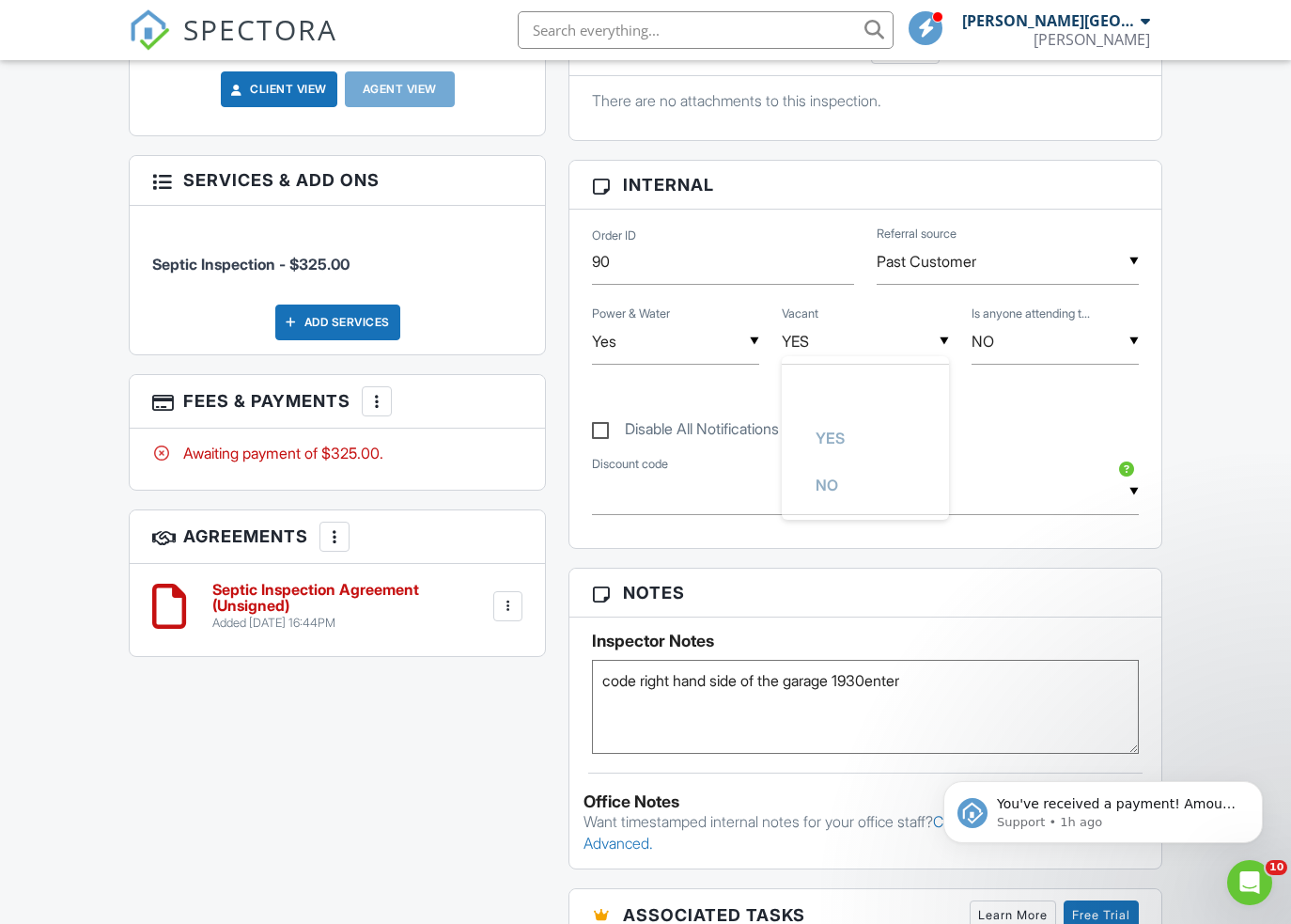
click at [811, 560] on div "Reports Locked Attach New Robert Kelly Septic Report Robert Kelly Septic Report…" at bounding box center [864, 578] width 616 height 1631
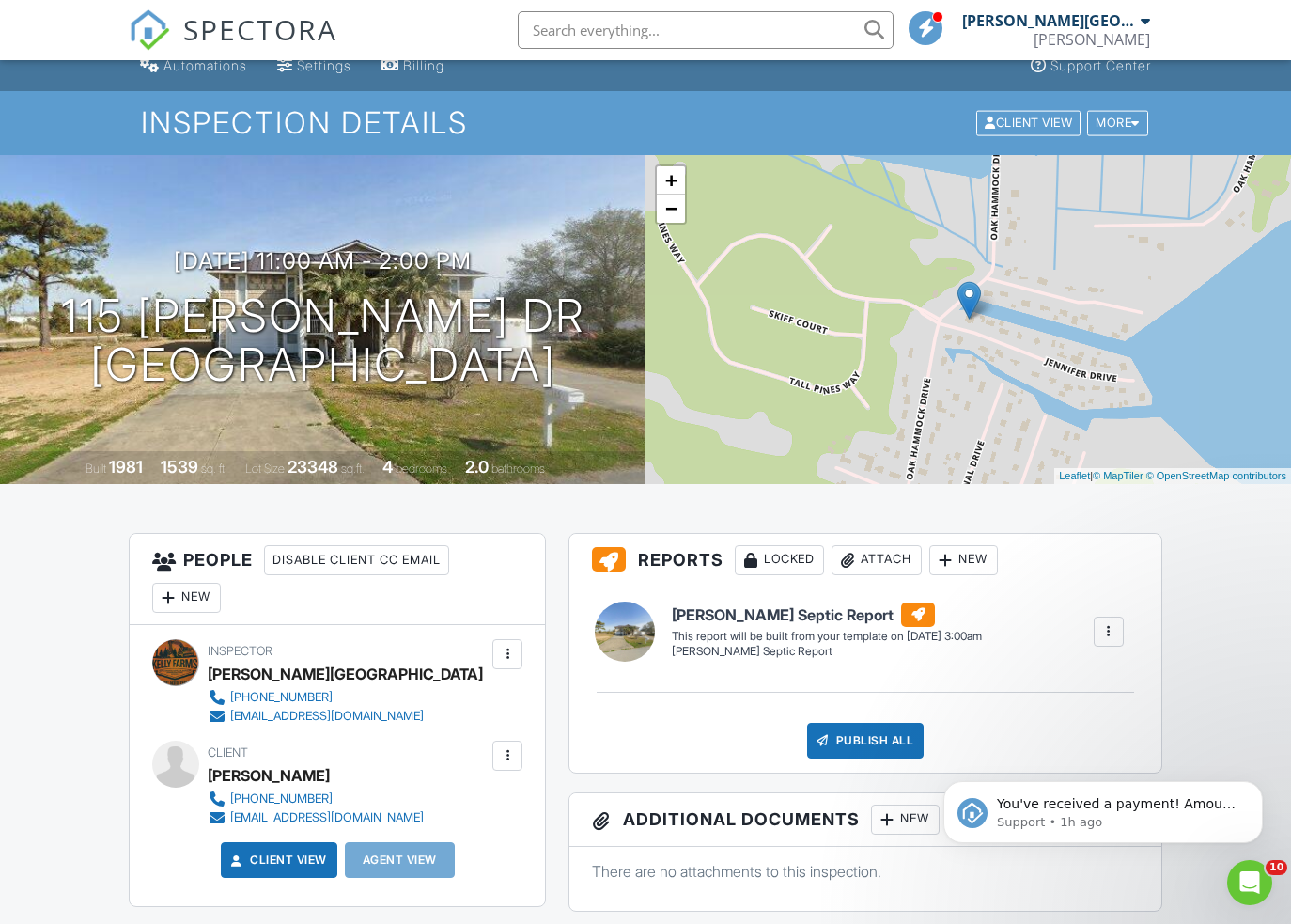
scroll to position [0, 0]
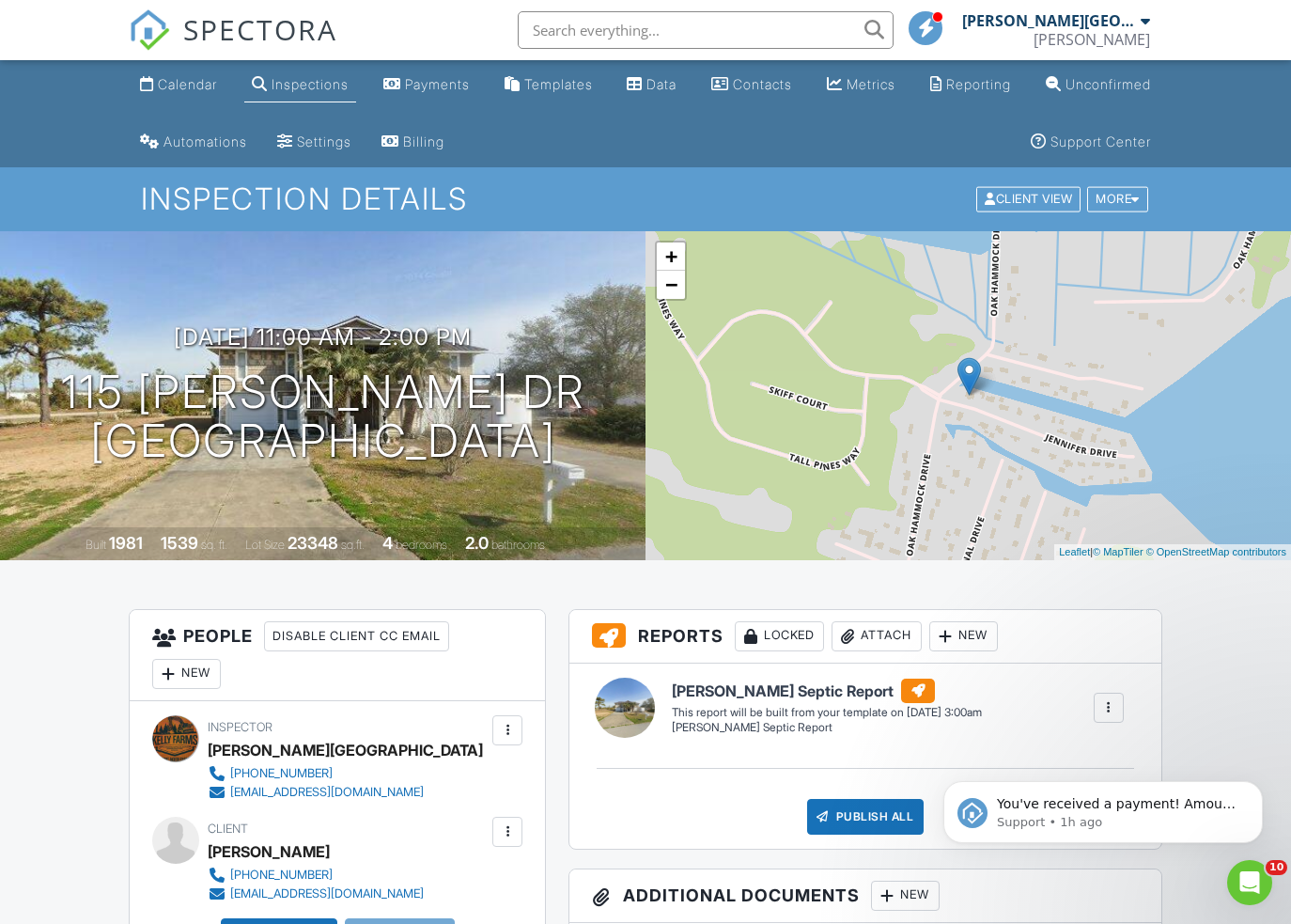
click at [673, 33] on input "text" at bounding box center [705, 30] width 376 height 38
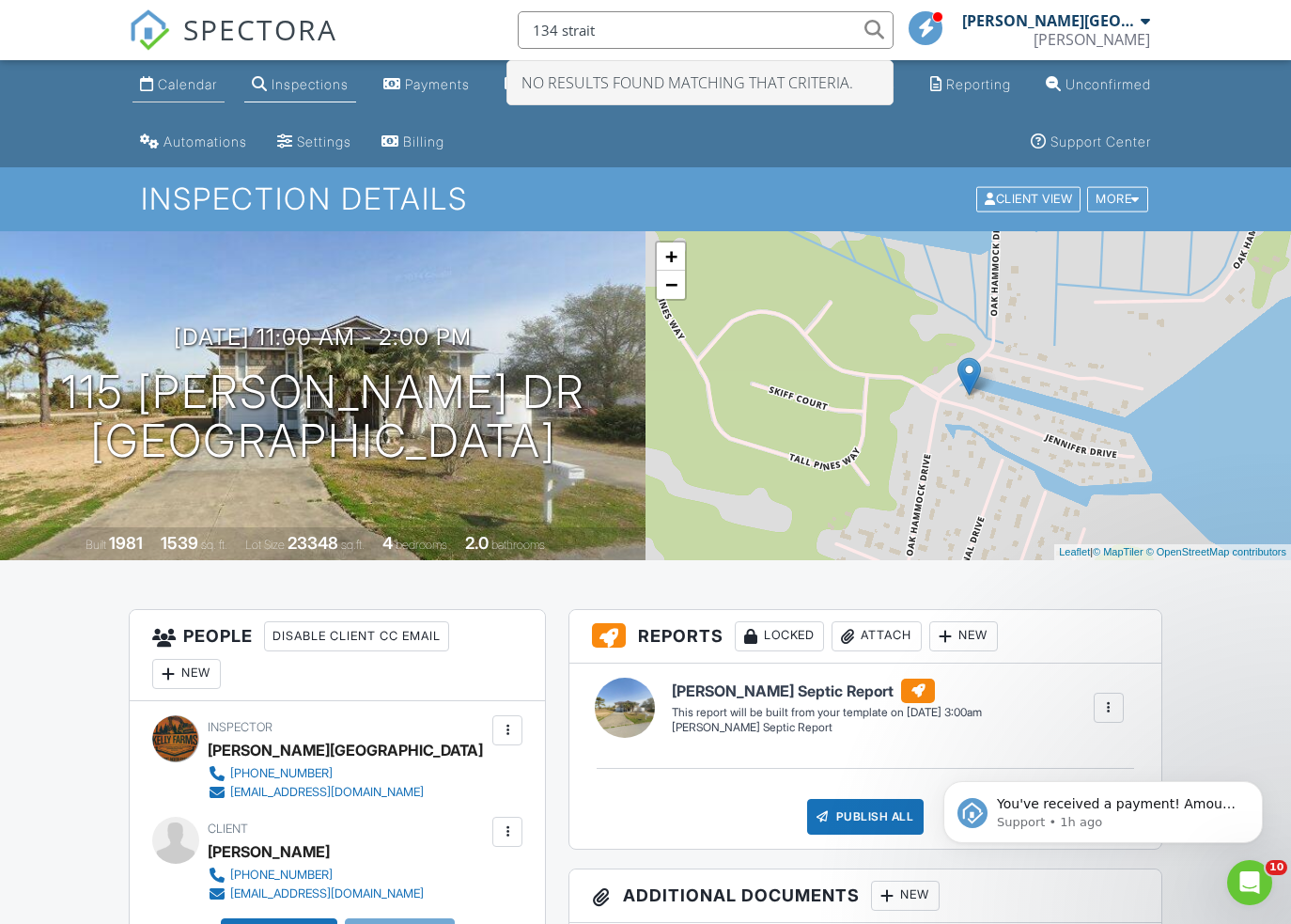
type input "134 strait"
click at [191, 80] on div "Calendar" at bounding box center [187, 84] width 59 height 16
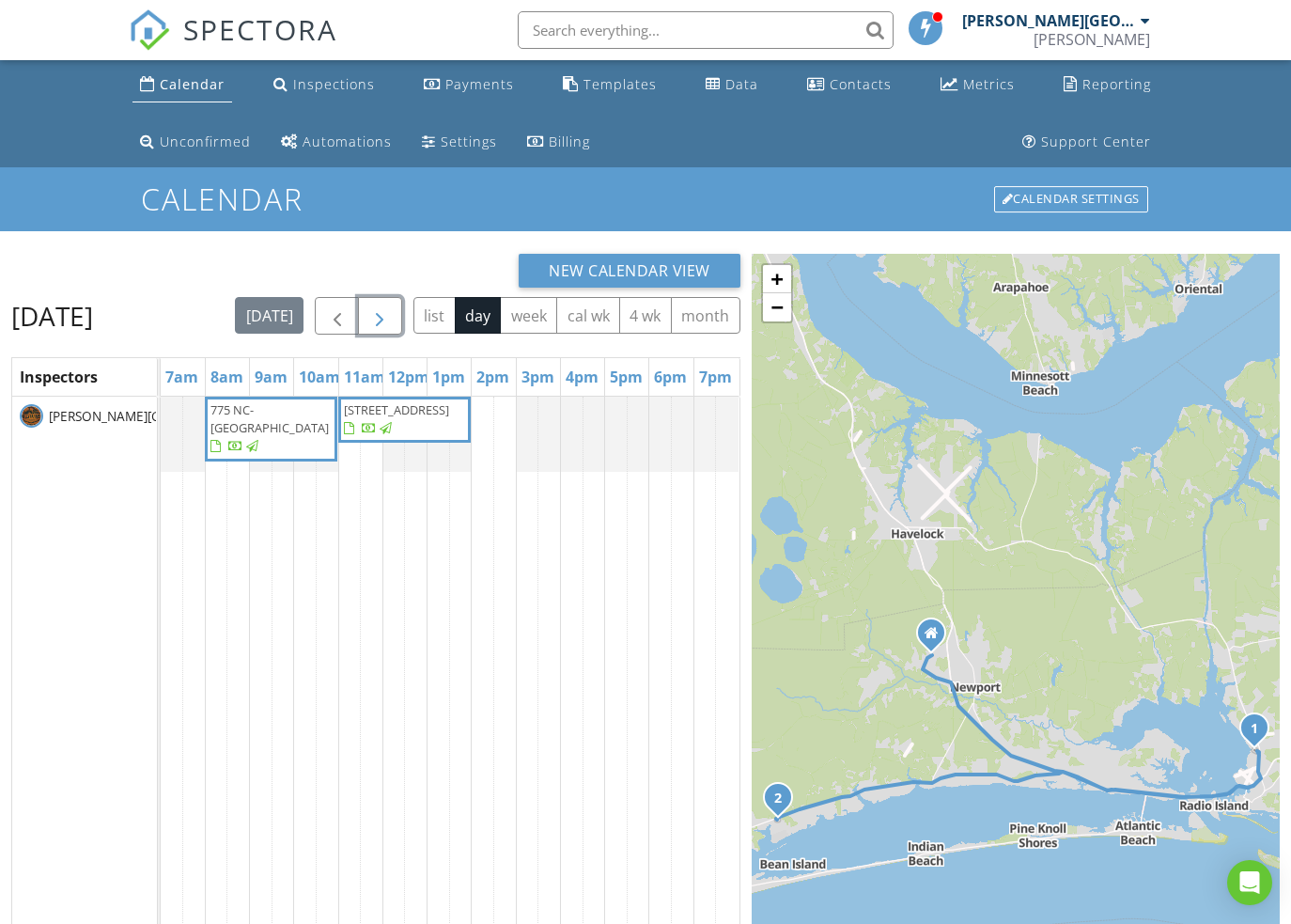
click at [391, 324] on span "button" at bounding box center [379, 316] width 23 height 23
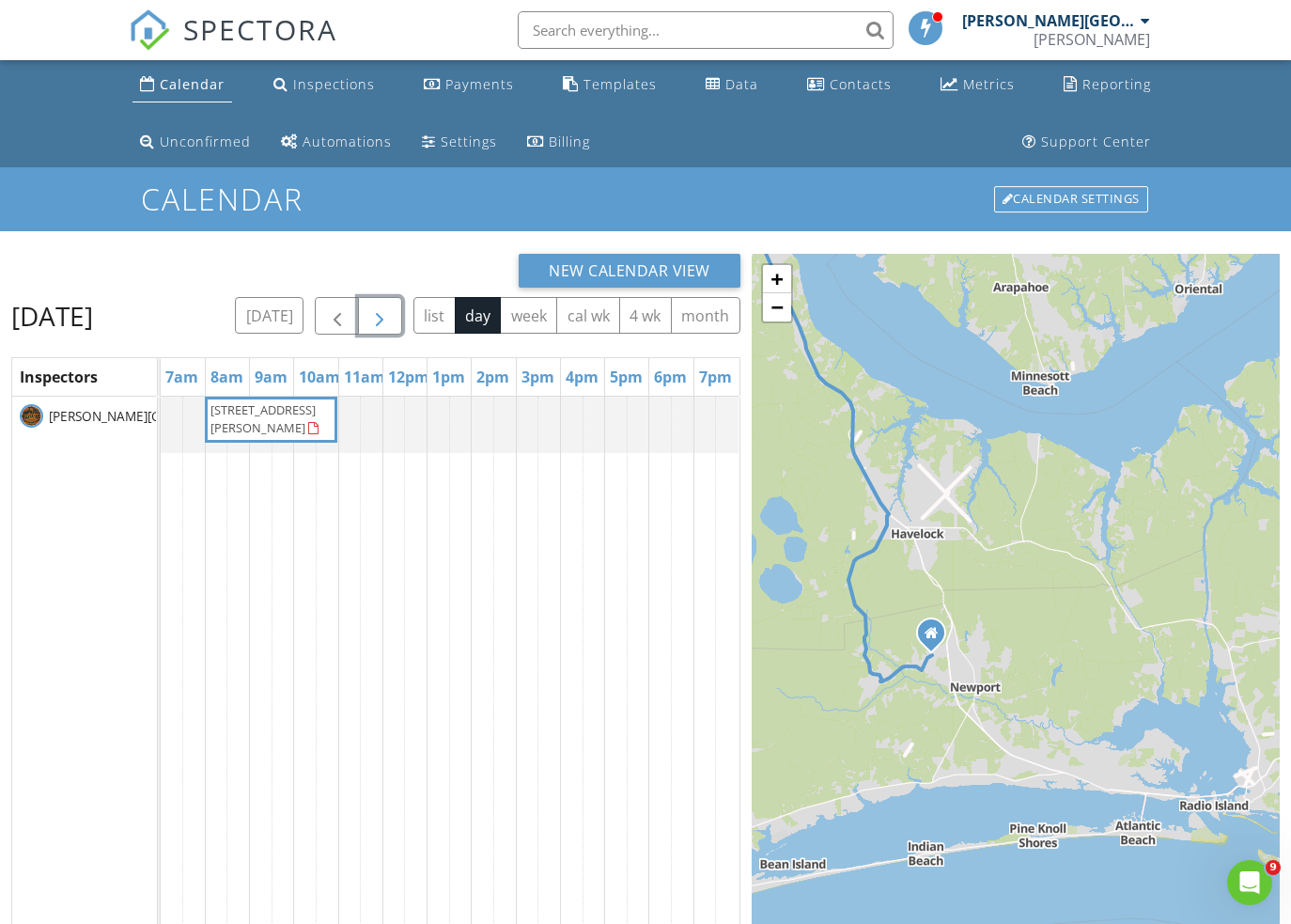
click at [391, 321] on span "button" at bounding box center [379, 316] width 23 height 23
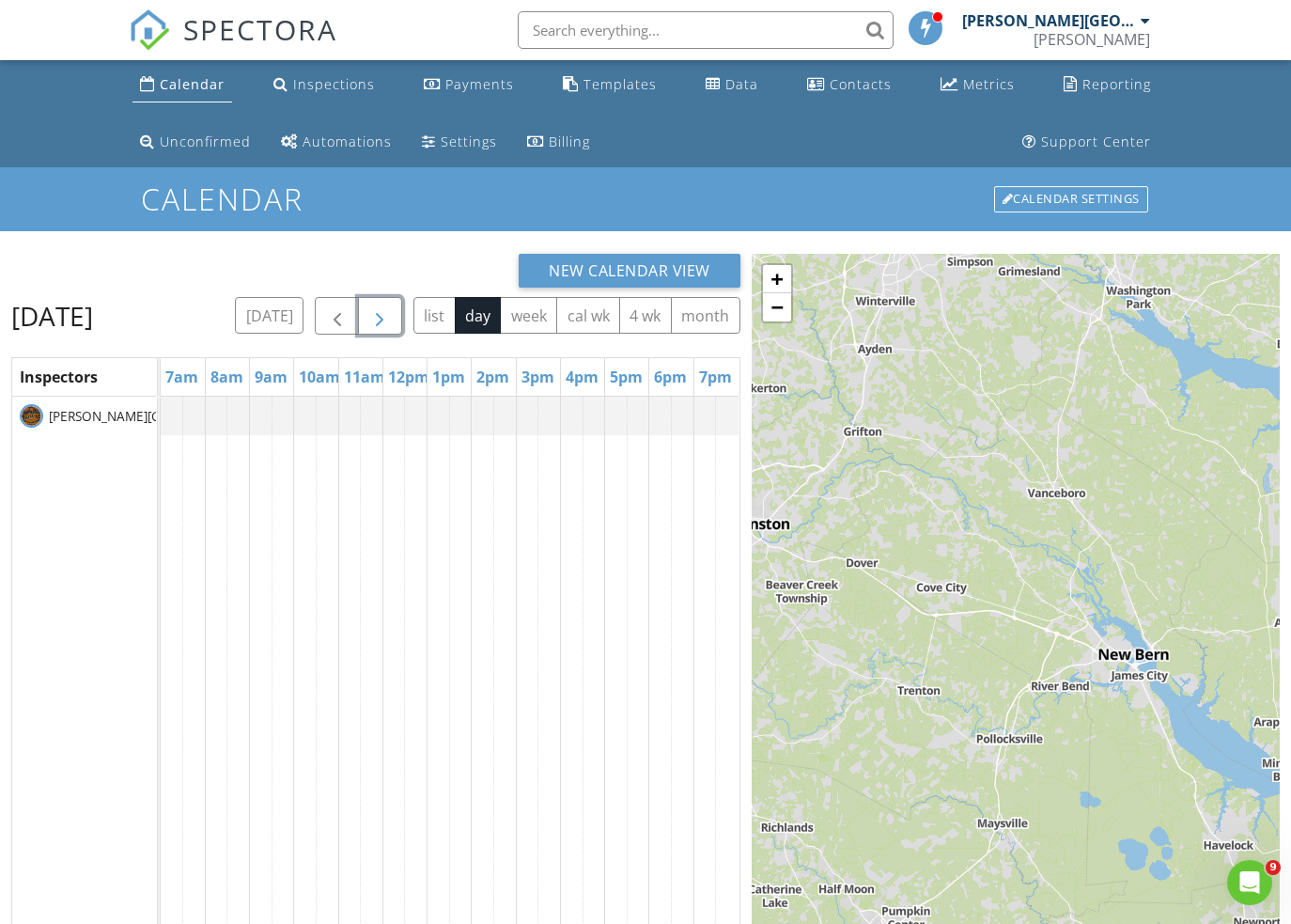
click at [391, 322] on span "button" at bounding box center [379, 316] width 23 height 23
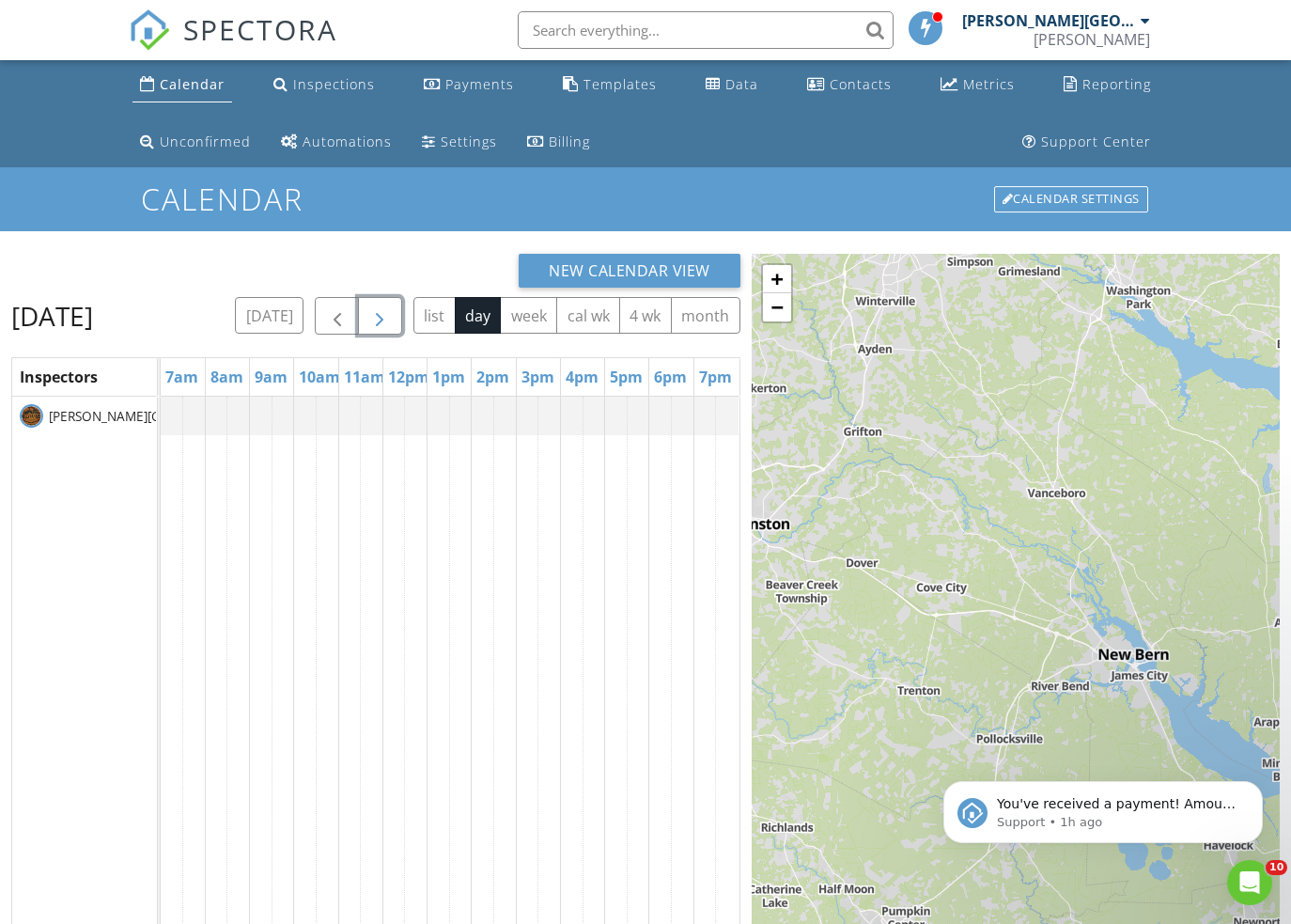
click at [391, 322] on span "button" at bounding box center [379, 316] width 23 height 23
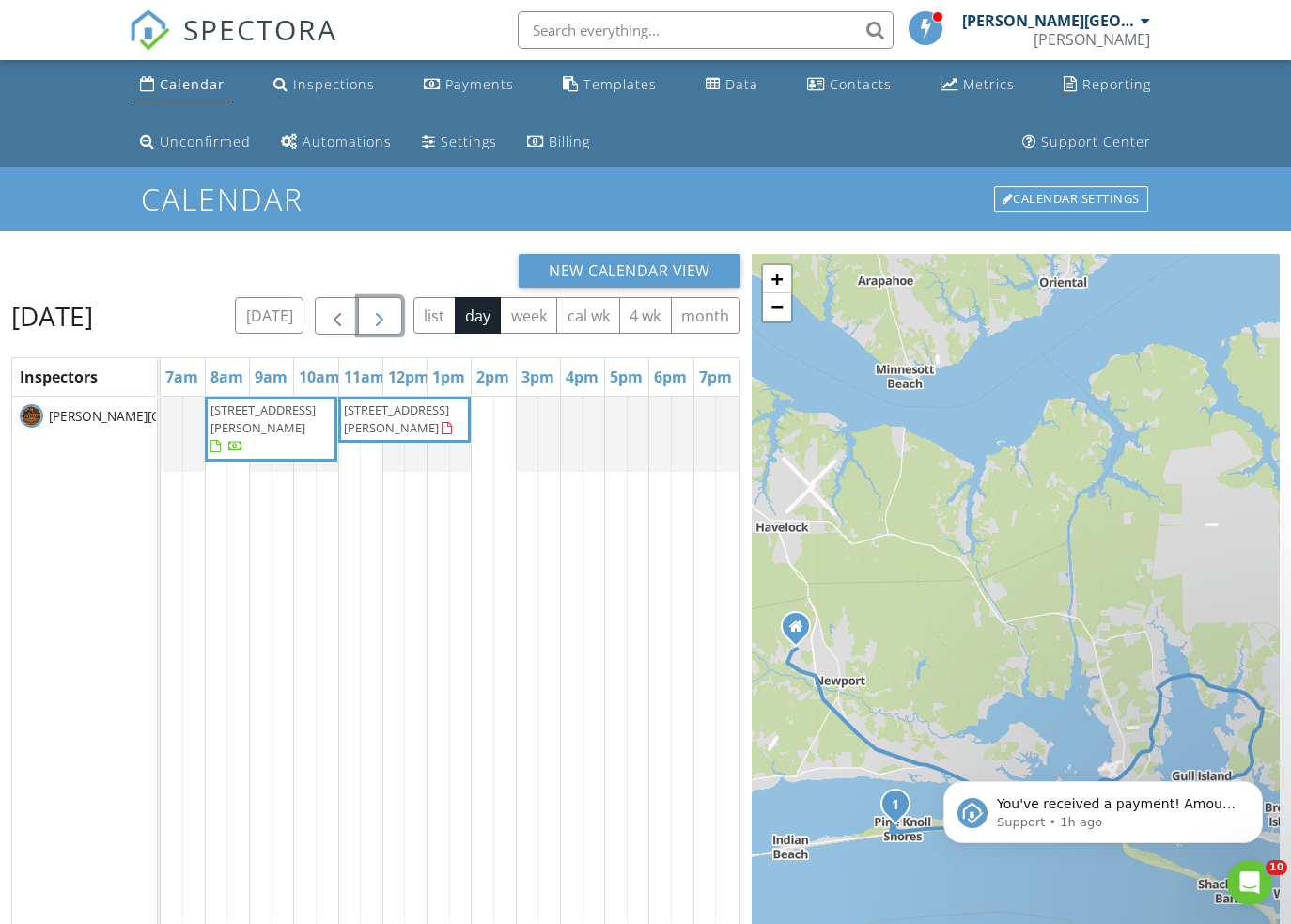
click at [391, 322] on span "button" at bounding box center [379, 316] width 23 height 23
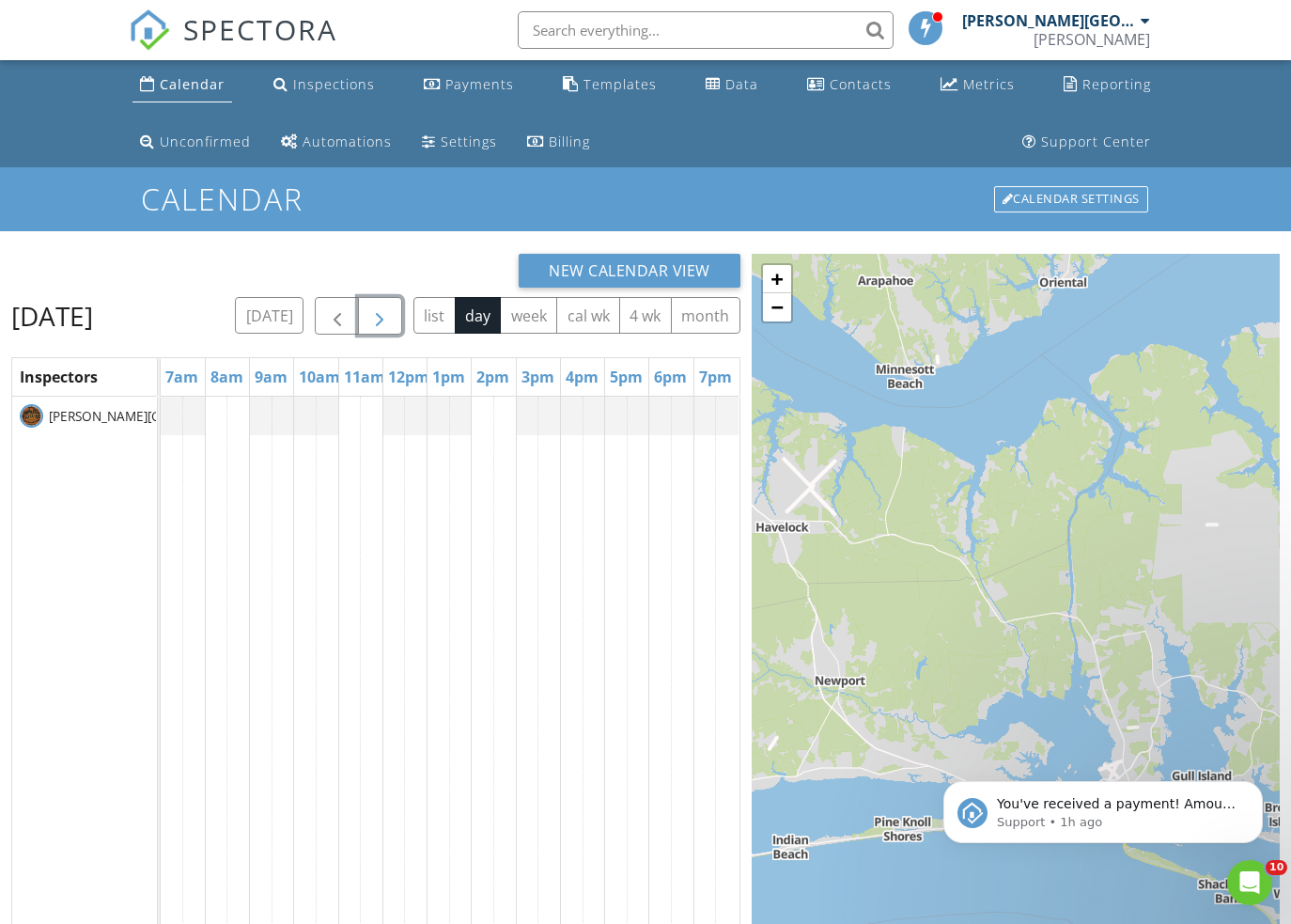
click at [216, 442] on div at bounding box center [450, 807] width 579 height 823
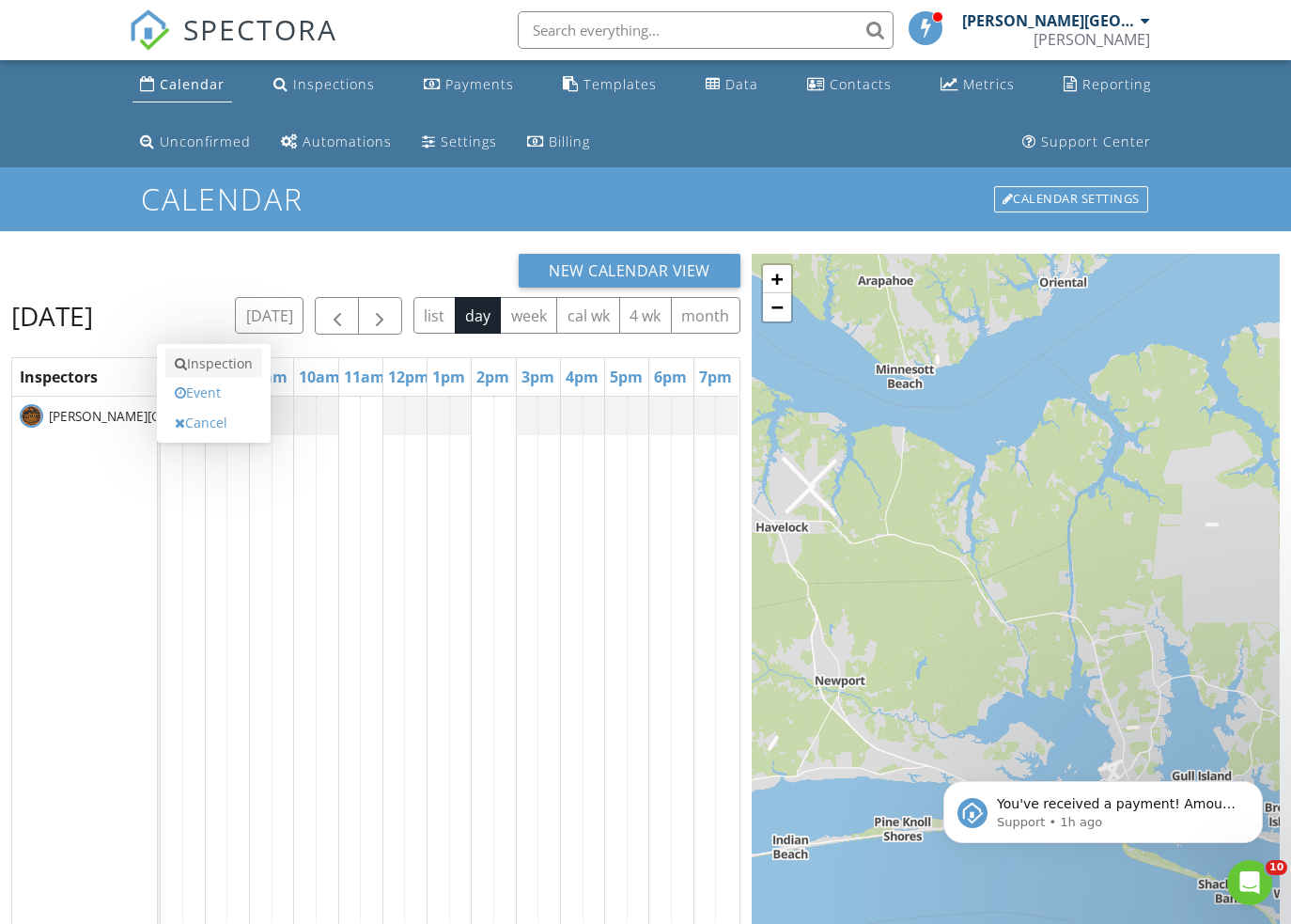
click at [233, 367] on link "Inspection" at bounding box center [214, 363] width 97 height 30
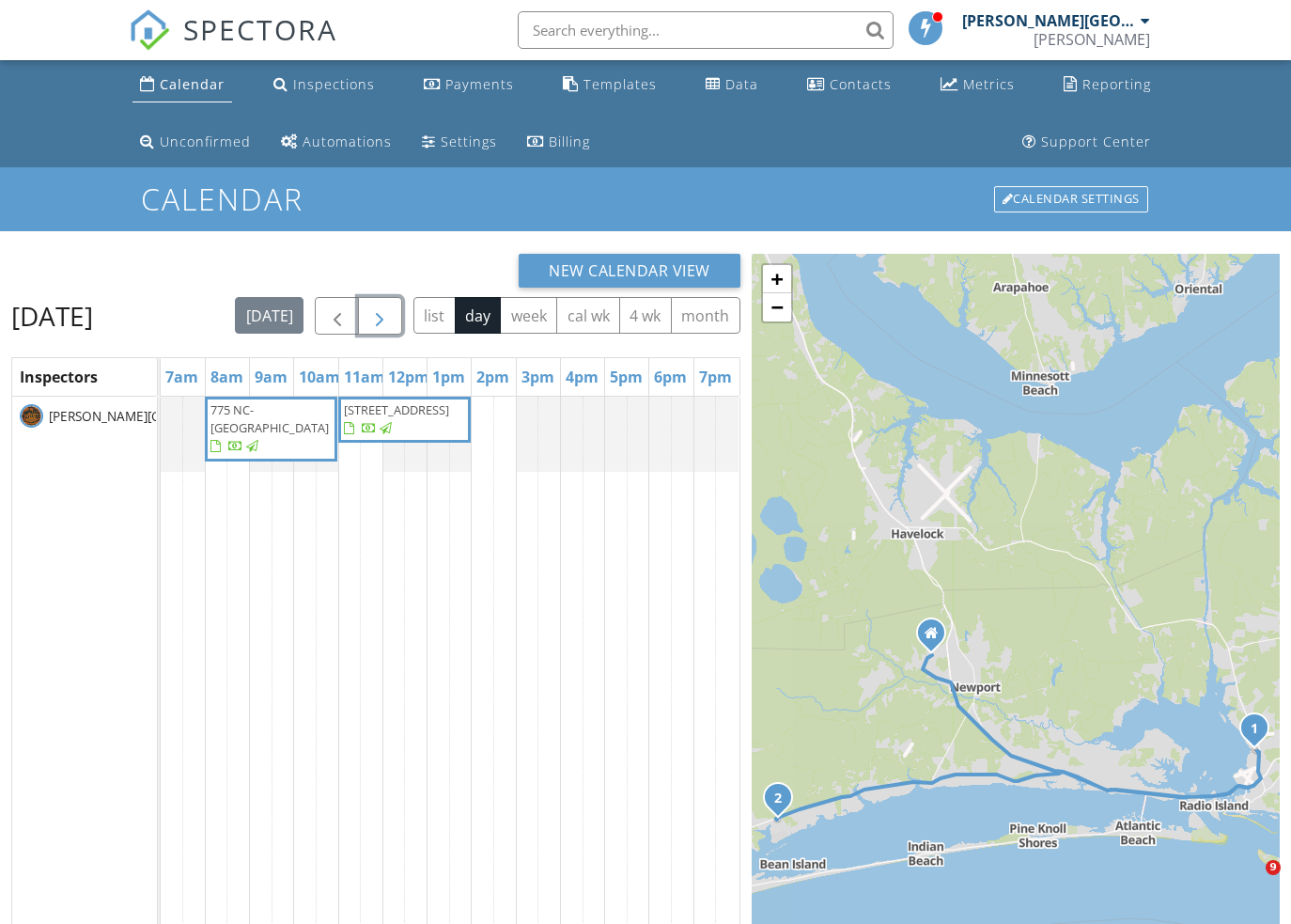
click at [391, 321] on span "button" at bounding box center [379, 316] width 23 height 23
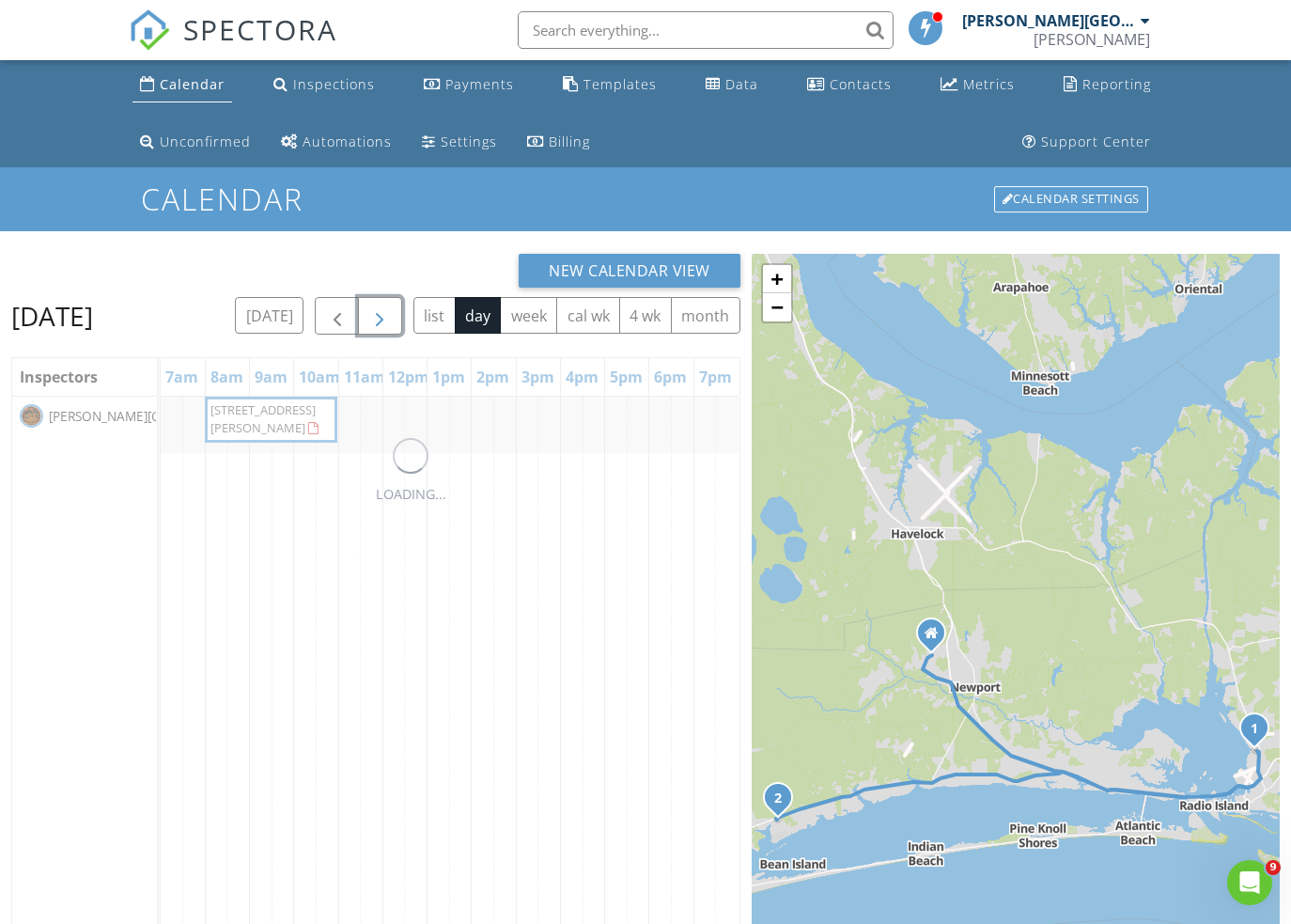
click at [402, 321] on button "button" at bounding box center [380, 316] width 44 height 39
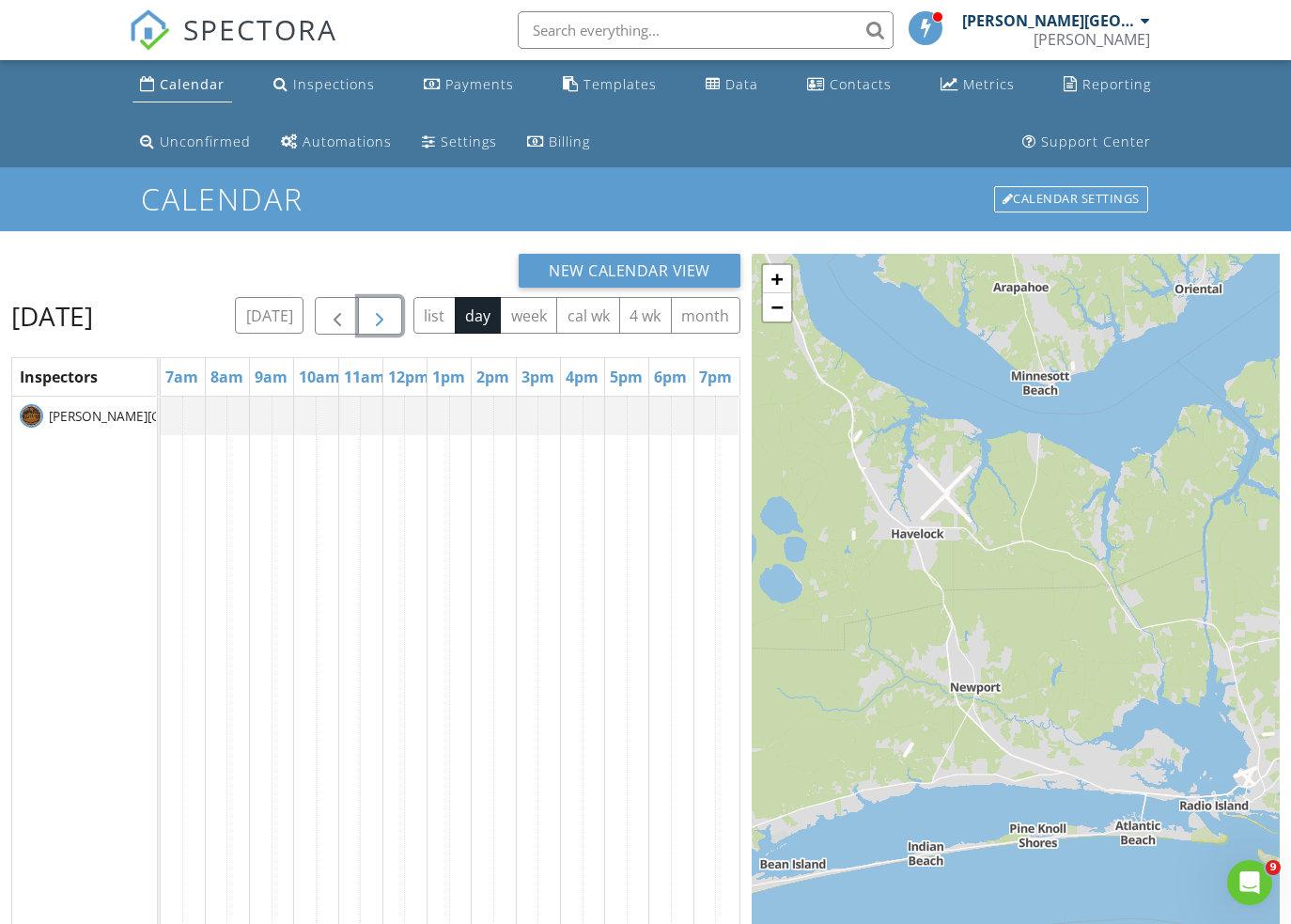
click at [391, 320] on span "button" at bounding box center [379, 316] width 23 height 23
click at [391, 321] on span "button" at bounding box center [379, 316] width 23 height 23
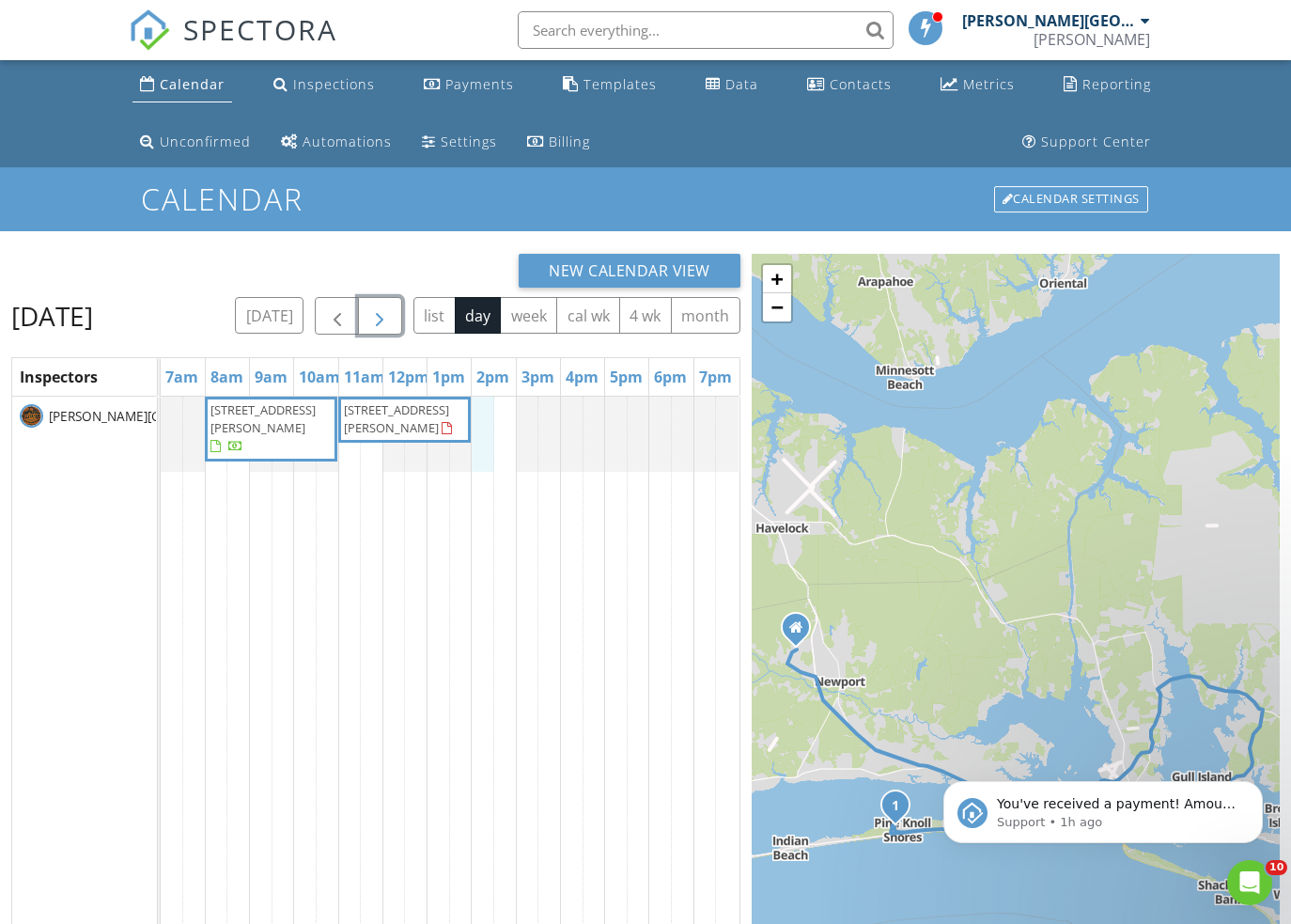
click at [484, 450] on div "[STREET_ADDRESS][PERSON_NAME] [STREET_ADDRESS][PERSON_NAME]" at bounding box center [450, 807] width 579 height 823
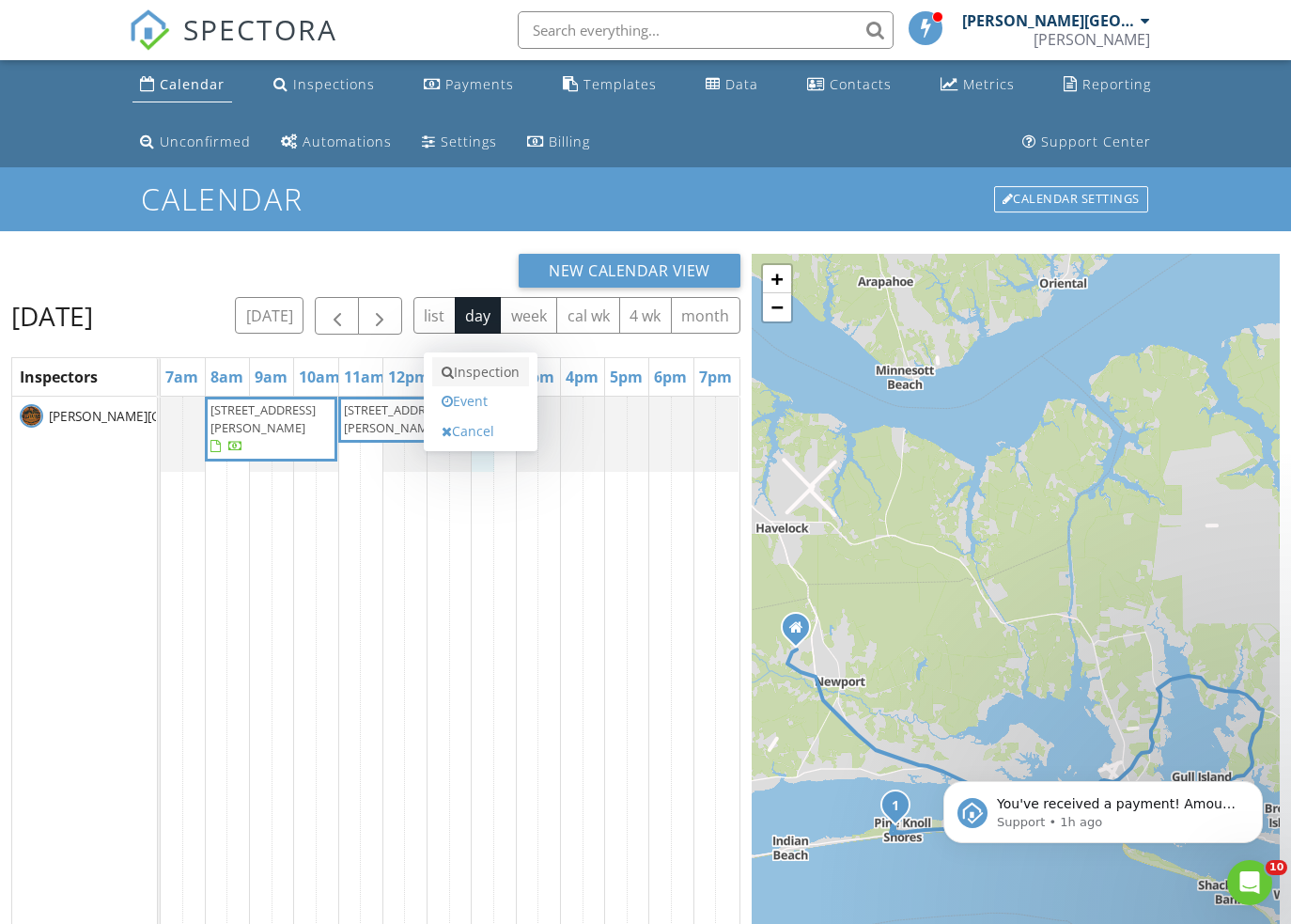
click at [479, 377] on link "Inspection" at bounding box center [480, 372] width 97 height 30
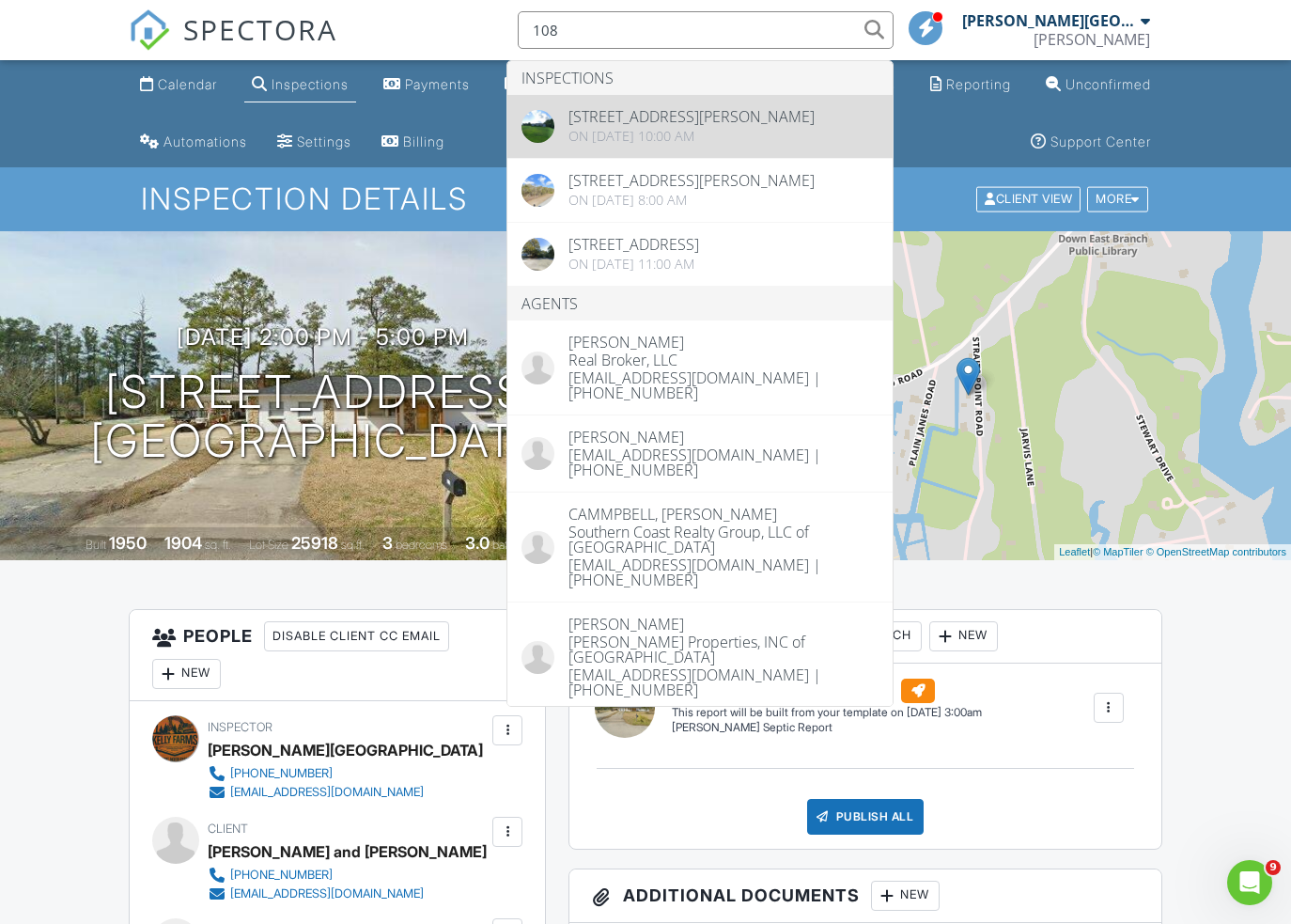
type input "108"
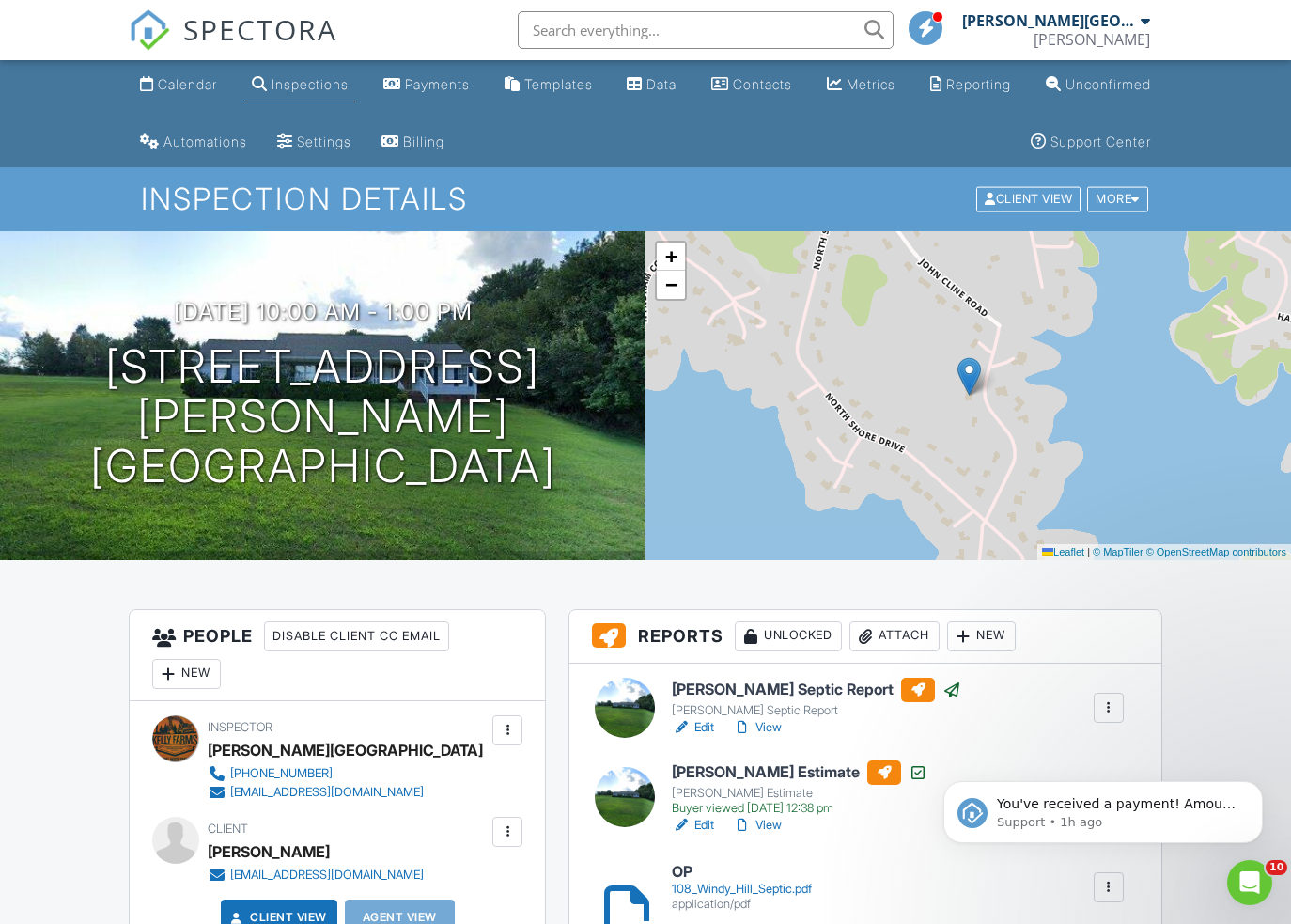
click at [700, 23] on input "text" at bounding box center [705, 30] width 376 height 38
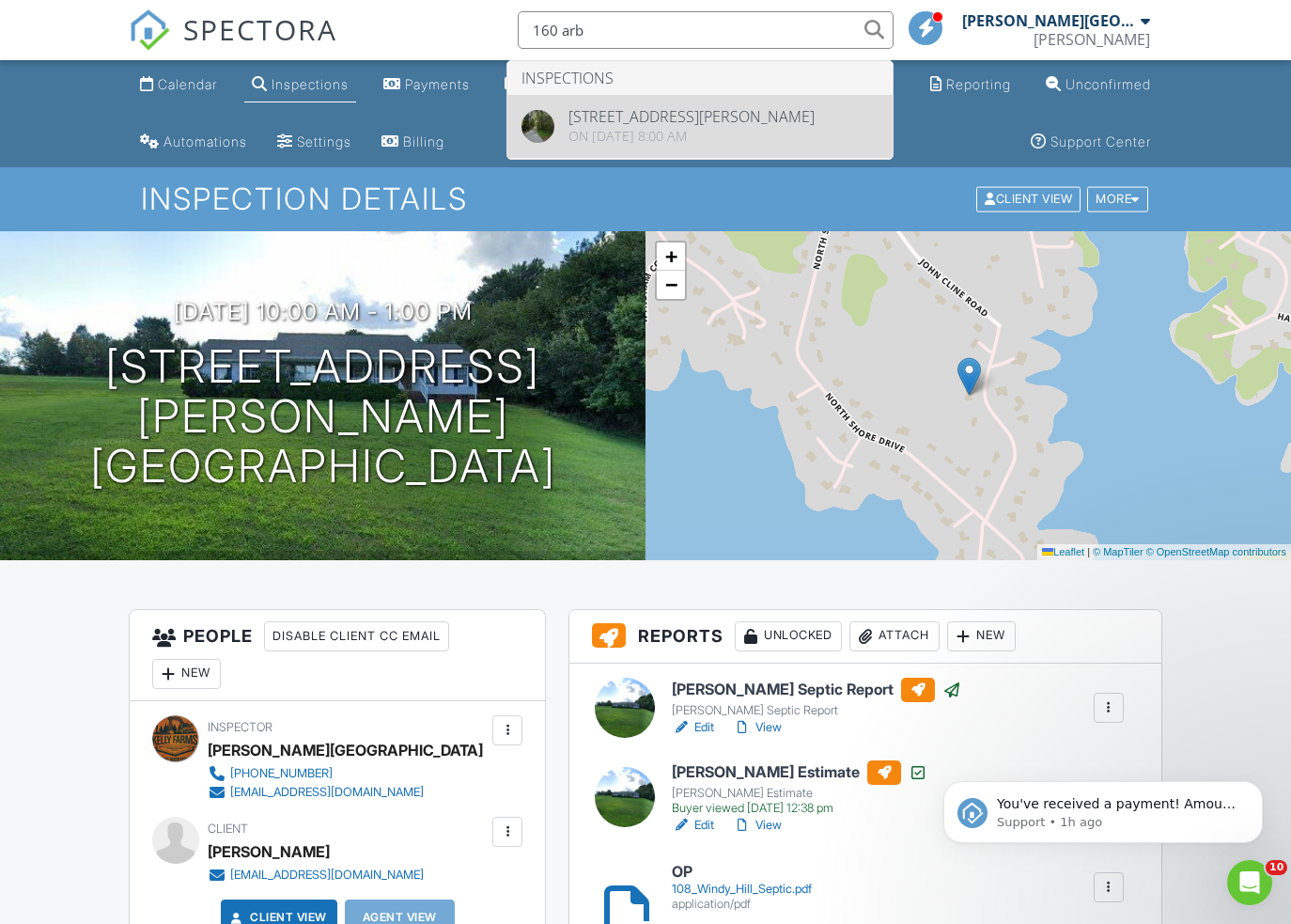
type input "160 arb"
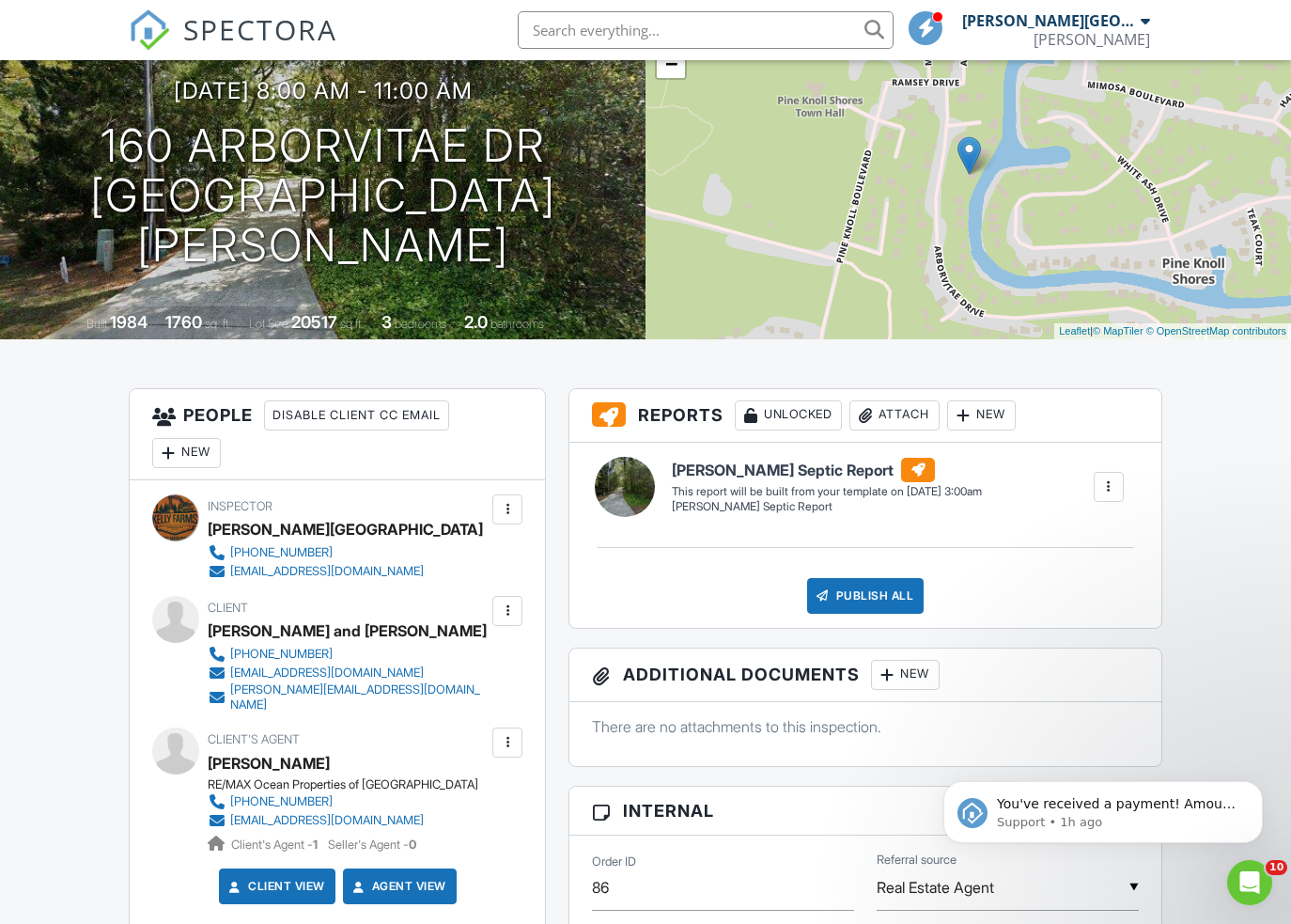
scroll to position [249, 0]
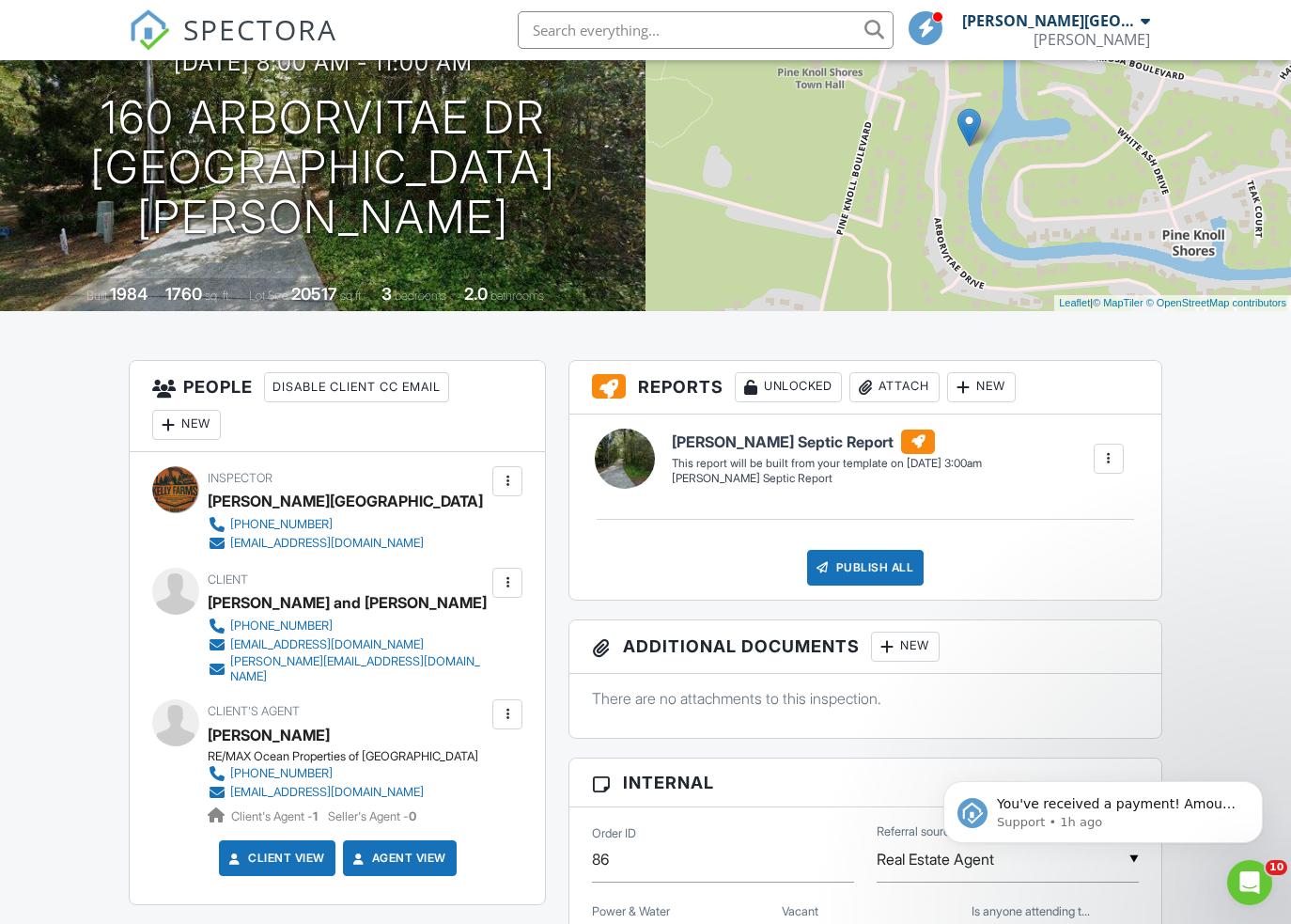
click at [657, 34] on input "text" at bounding box center [705, 30] width 376 height 38
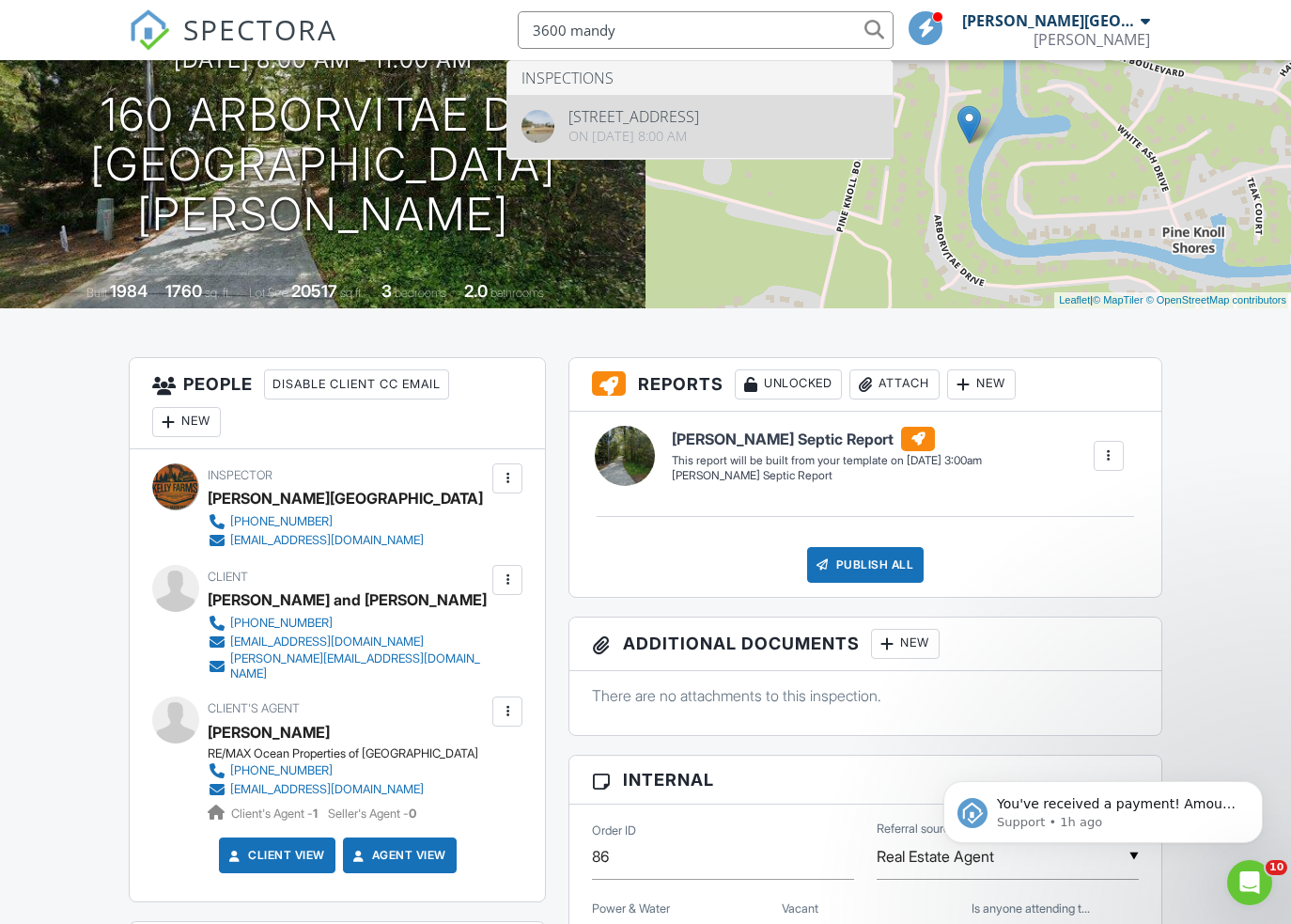
type input "3600 mandy"
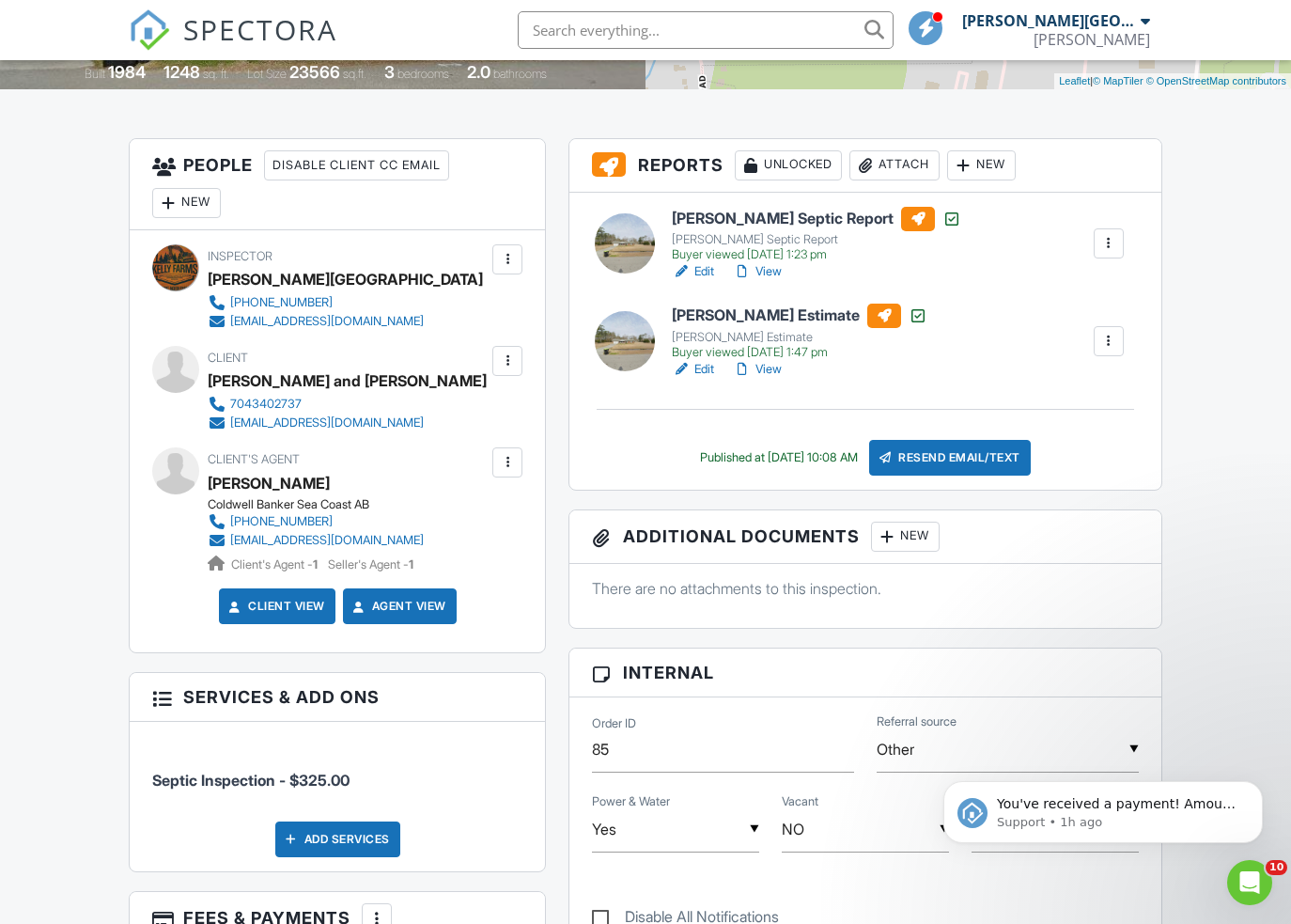
click at [936, 27] on span at bounding box center [926, 27] width 19 height 1
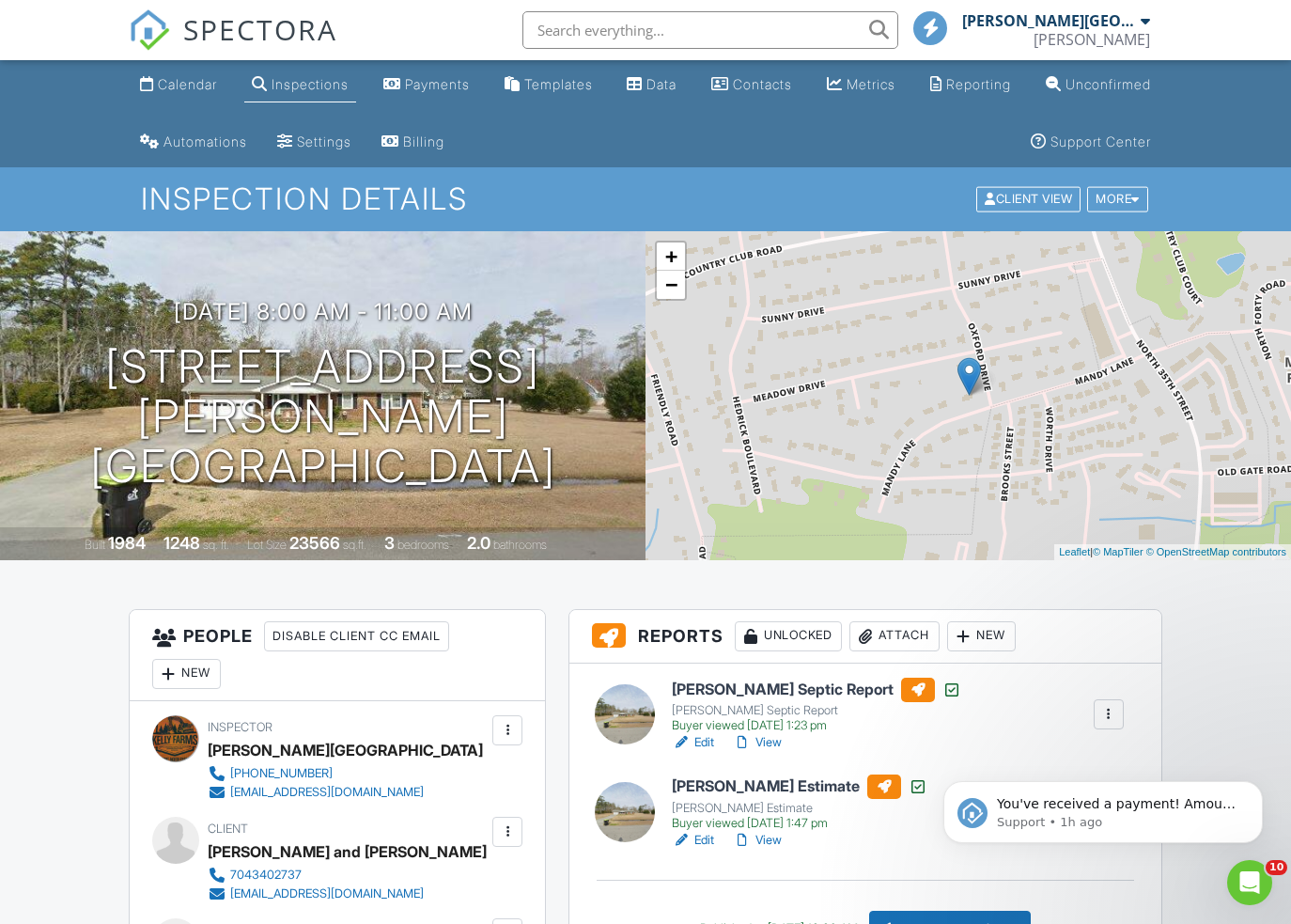
click at [326, 92] on link "Inspections" at bounding box center [300, 85] width 112 height 35
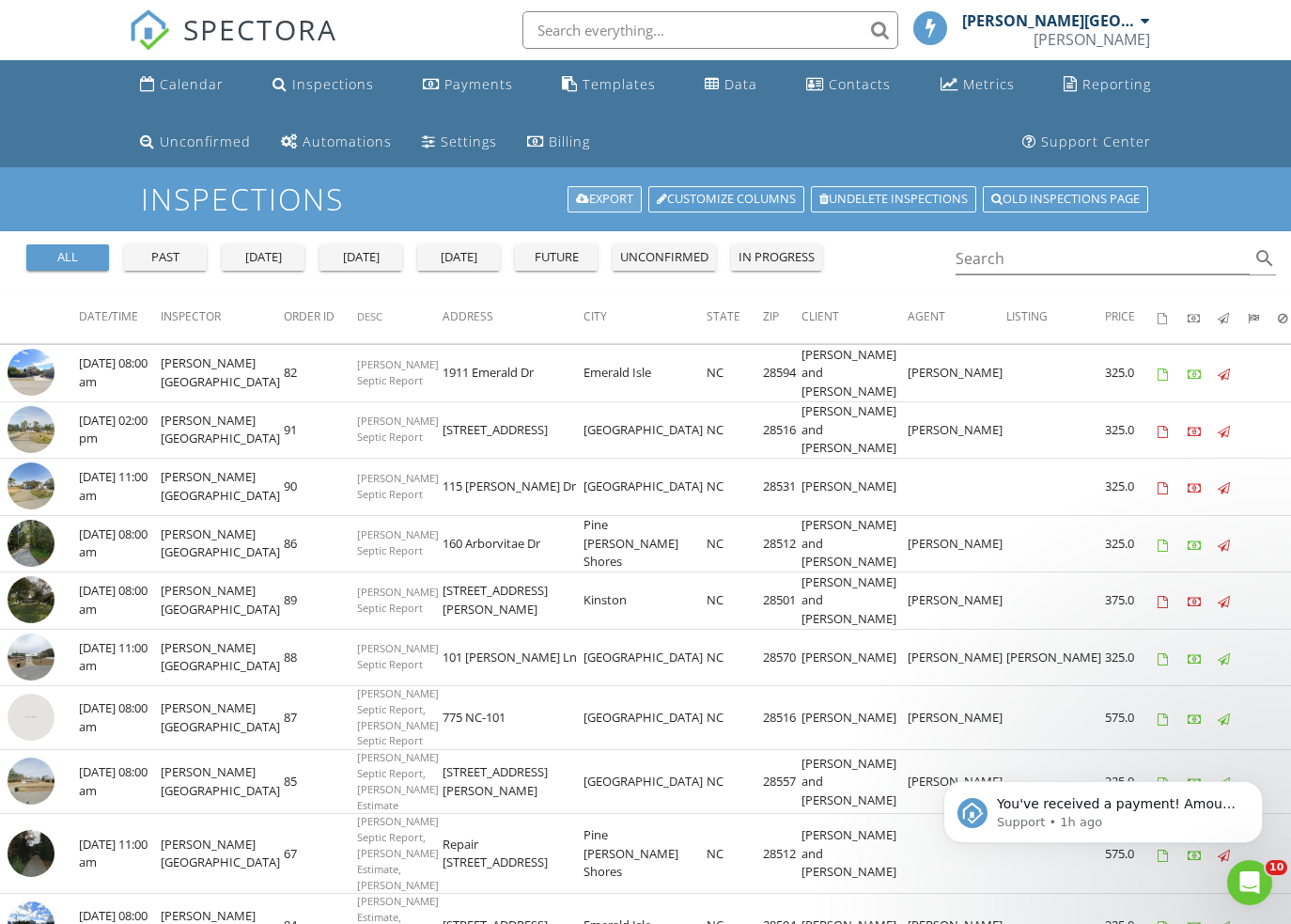
click at [598, 200] on link "Export" at bounding box center [605, 199] width 74 height 26
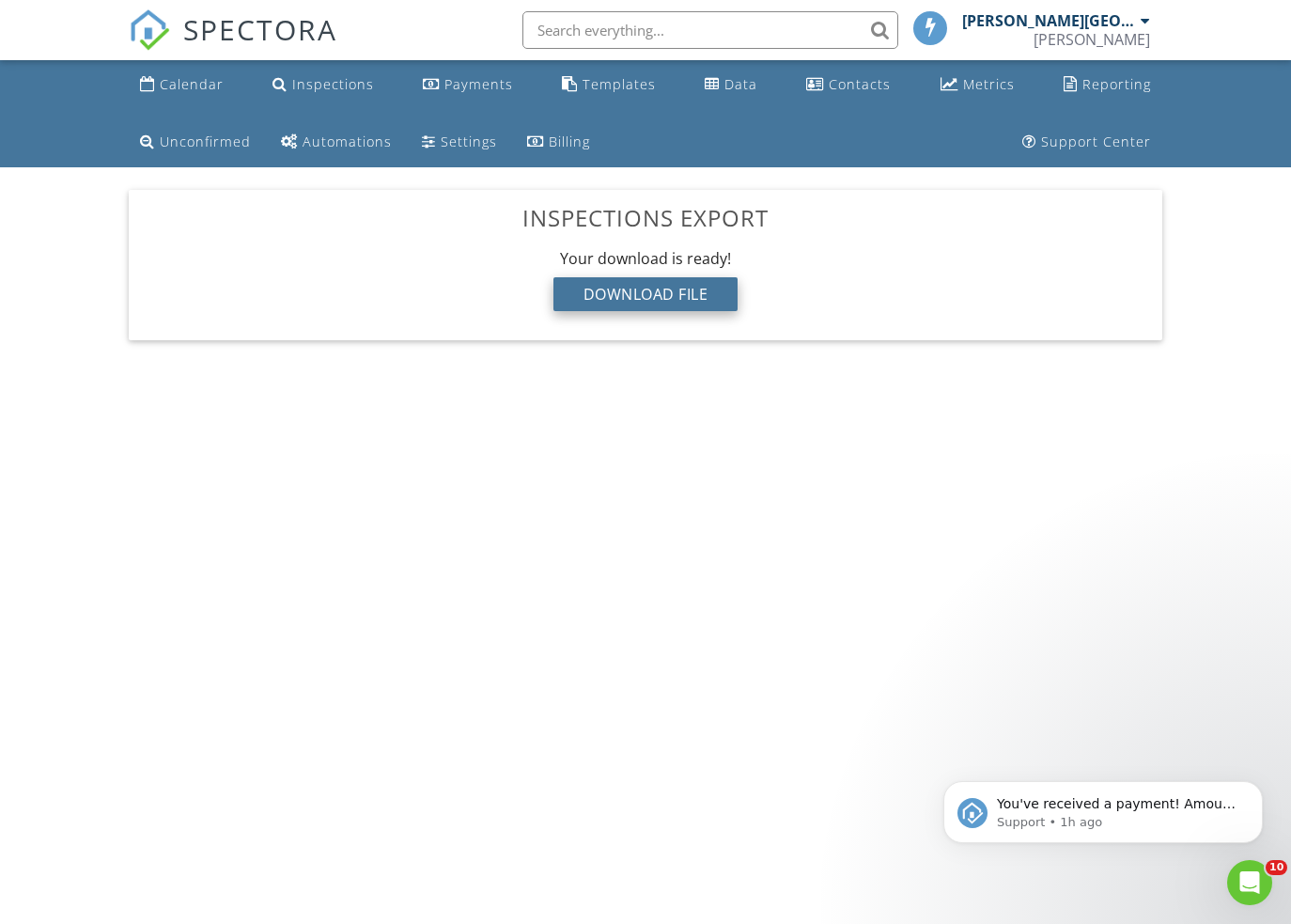
click at [652, 298] on div "Download File" at bounding box center [646, 294] width 186 height 34
click at [651, 294] on div "Download File" at bounding box center [646, 294] width 186 height 34
